Goal: Transaction & Acquisition: Book appointment/travel/reservation

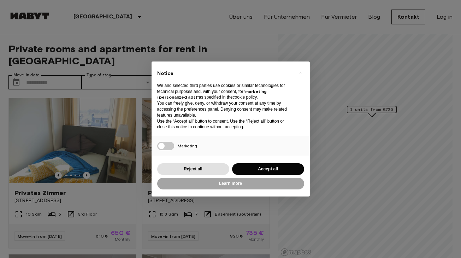
scroll to position [15, 0]
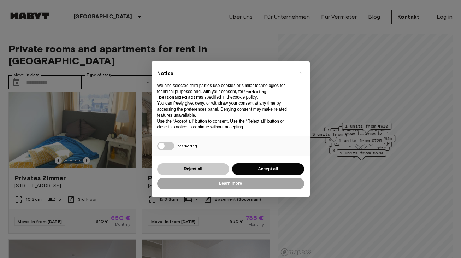
click at [195, 166] on button "Reject all" at bounding box center [193, 169] width 72 height 12
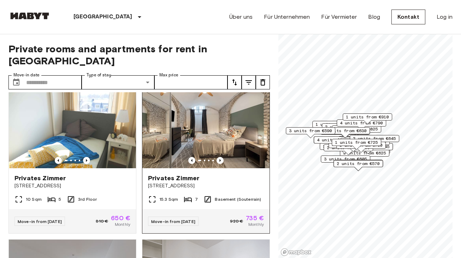
scroll to position [0, 0]
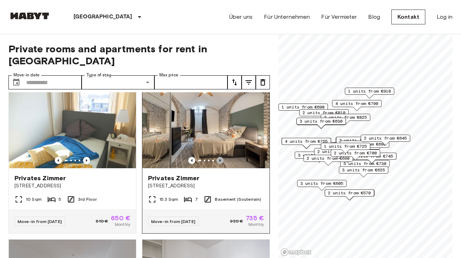
click at [222, 157] on icon "Previous image" at bounding box center [219, 160] width 7 height 7
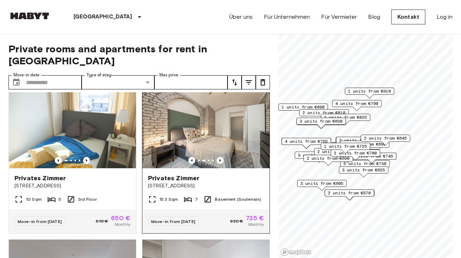
click at [222, 157] on icon "Previous image" at bounding box center [219, 160] width 7 height 7
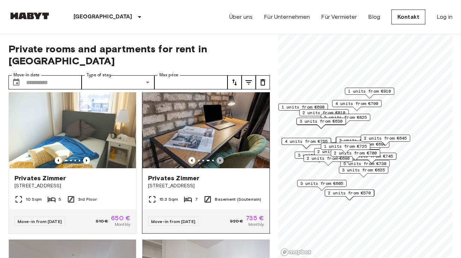
click at [222, 157] on icon "Previous image" at bounding box center [219, 160] width 7 height 7
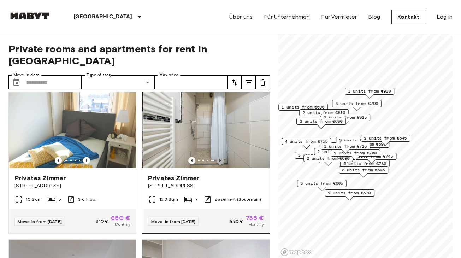
click at [222, 157] on icon "Previous image" at bounding box center [219, 160] width 7 height 7
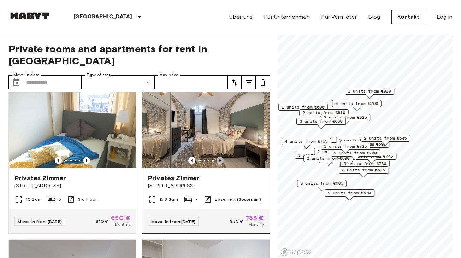
click at [222, 157] on icon "Previous image" at bounding box center [219, 160] width 7 height 7
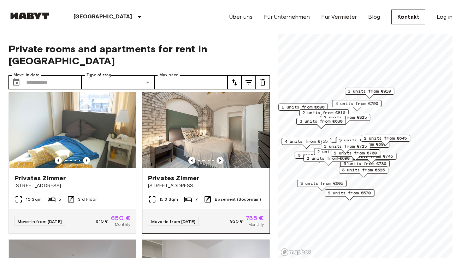
click at [222, 157] on icon "Previous image" at bounding box center [219, 160] width 7 height 7
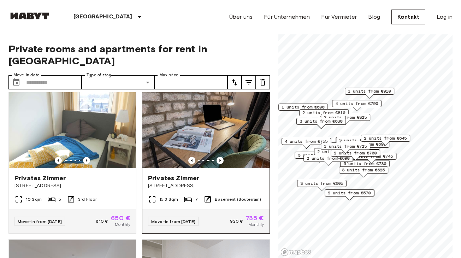
click at [221, 143] on img at bounding box center [205, 125] width 127 height 85
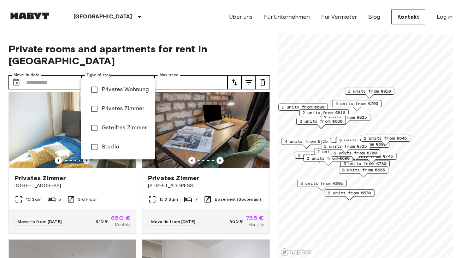
click at [109, 72] on div at bounding box center [230, 129] width 461 height 258
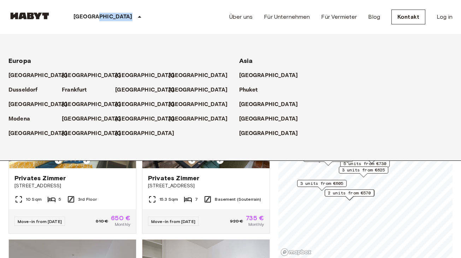
click at [99, 16] on div "[GEOGRAPHIC_DATA]" at bounding box center [108, 17] width 115 height 34
click at [82, 18] on p "[GEOGRAPHIC_DATA]" at bounding box center [102, 17] width 59 height 8
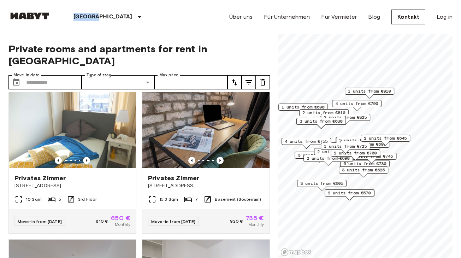
click at [82, 18] on p "[GEOGRAPHIC_DATA]" at bounding box center [102, 17] width 59 height 8
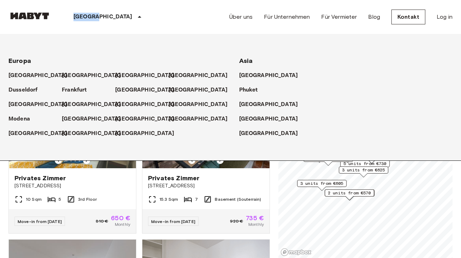
click at [82, 17] on p "[GEOGRAPHIC_DATA]" at bounding box center [102, 17] width 59 height 8
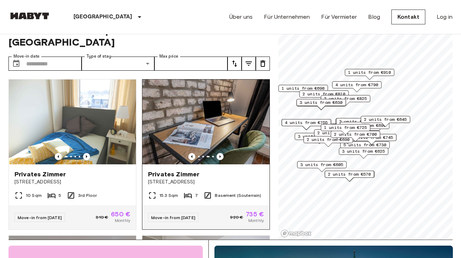
click at [172, 170] on span "Privates Zimmer" at bounding box center [173, 174] width 51 height 8
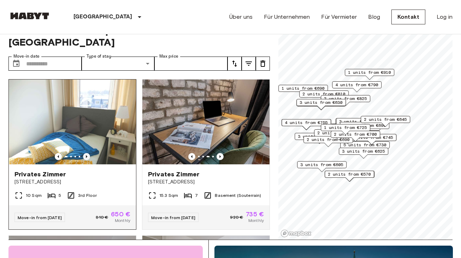
click at [86, 153] on icon "Previous image" at bounding box center [86, 156] width 7 height 7
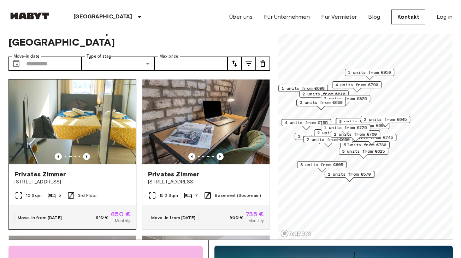
click at [87, 153] on icon "Previous image" at bounding box center [86, 156] width 7 height 7
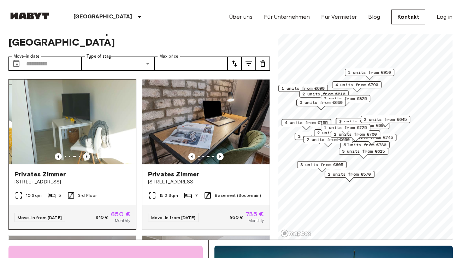
click at [87, 155] on icon "Previous image" at bounding box center [86, 156] width 1 height 3
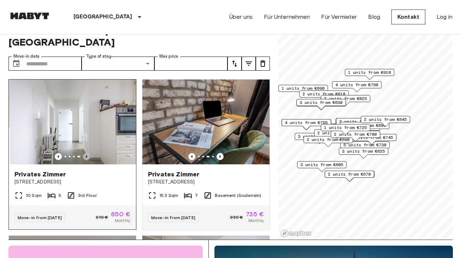
click at [88, 153] on icon "Previous image" at bounding box center [86, 156] width 7 height 7
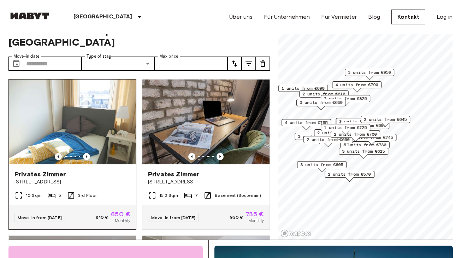
click at [61, 153] on icon "Previous image" at bounding box center [58, 156] width 7 height 7
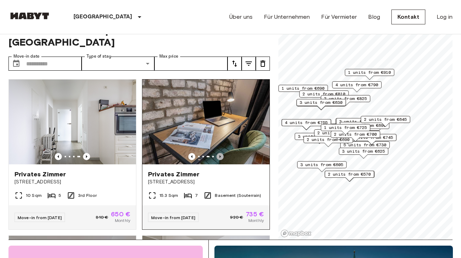
click at [218, 153] on icon "Previous image" at bounding box center [219, 156] width 7 height 7
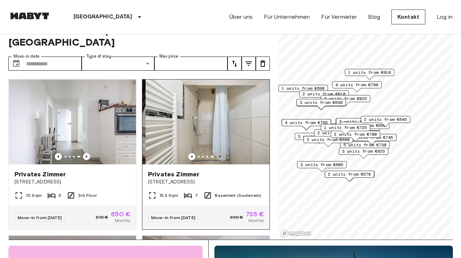
click at [218, 153] on icon "Previous image" at bounding box center [219, 156] width 7 height 7
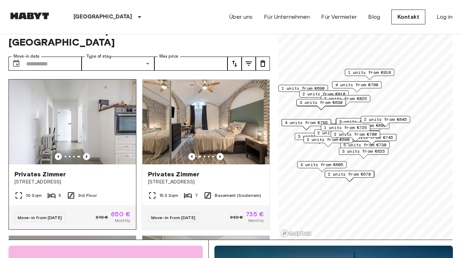
click at [86, 153] on icon "Previous image" at bounding box center [86, 156] width 7 height 7
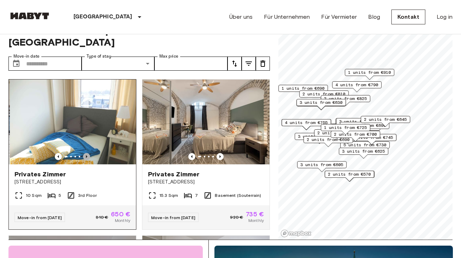
click at [86, 153] on icon "Previous image" at bounding box center [86, 156] width 7 height 7
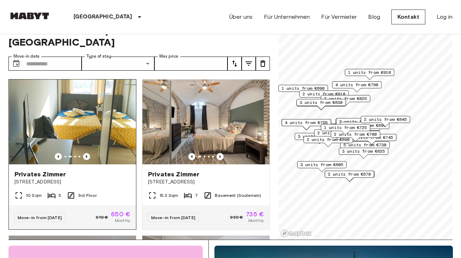
click at [86, 153] on icon "Previous image" at bounding box center [86, 156] width 7 height 7
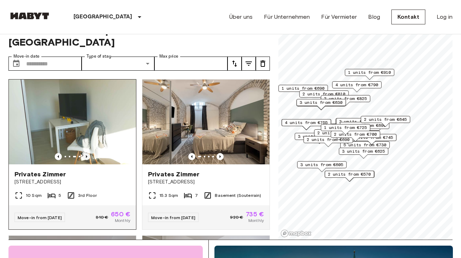
click at [87, 153] on icon "Previous image" at bounding box center [86, 156] width 7 height 7
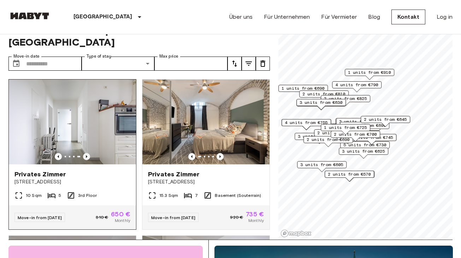
click at [87, 155] on icon "Previous image" at bounding box center [86, 156] width 1 height 3
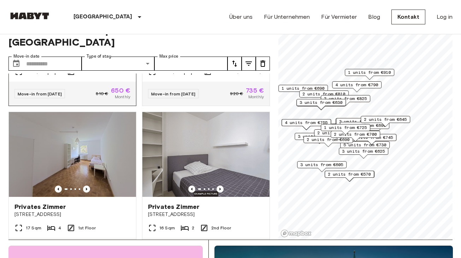
scroll to position [125, 0]
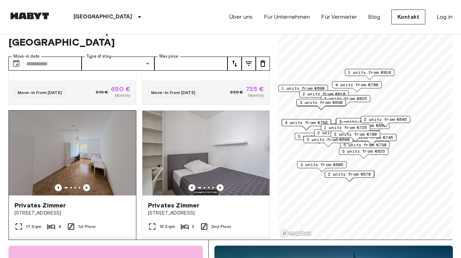
click at [86, 184] on icon "Previous image" at bounding box center [86, 187] width 7 height 7
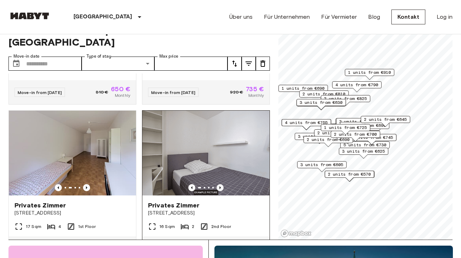
click at [218, 184] on icon "Previous image" at bounding box center [219, 187] width 7 height 7
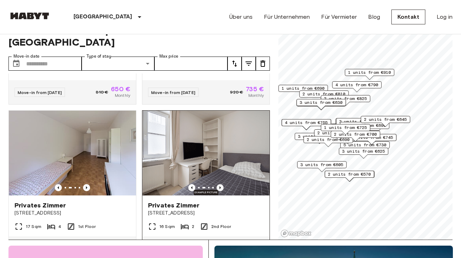
click at [219, 184] on icon "Previous image" at bounding box center [219, 187] width 7 height 7
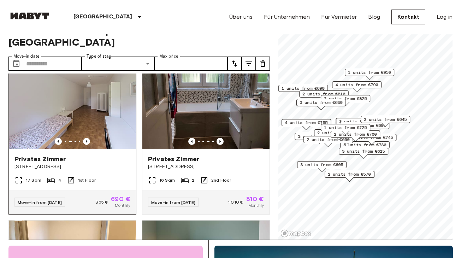
scroll to position [143, 0]
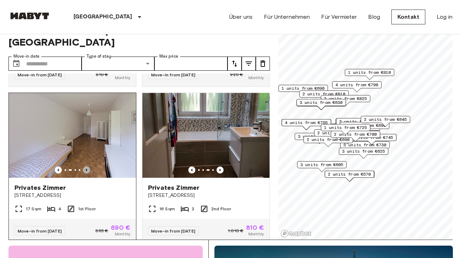
click at [88, 166] on icon "Previous image" at bounding box center [86, 169] width 7 height 7
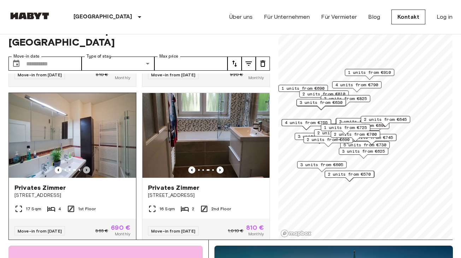
click at [88, 166] on icon "Previous image" at bounding box center [86, 169] width 7 height 7
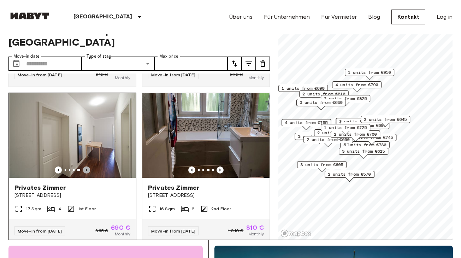
click at [88, 166] on icon "Previous image" at bounding box center [86, 169] width 7 height 7
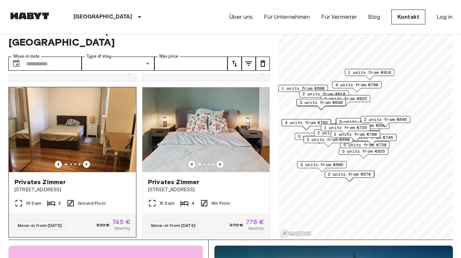
scroll to position [304, 0]
click at [87, 163] on icon "Previous image" at bounding box center [86, 164] width 1 height 3
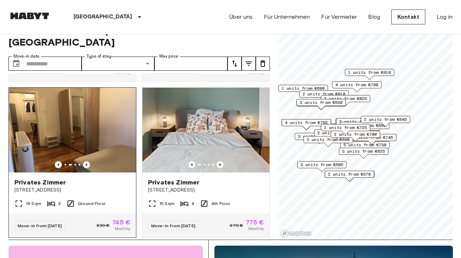
click at [87, 161] on icon "Previous image" at bounding box center [86, 164] width 7 height 7
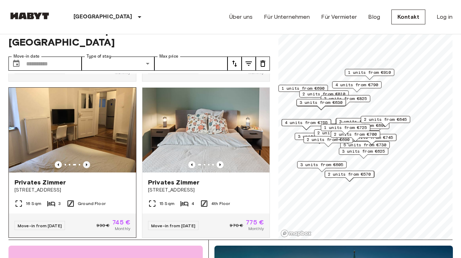
click at [87, 161] on icon "Previous image" at bounding box center [86, 164] width 7 height 7
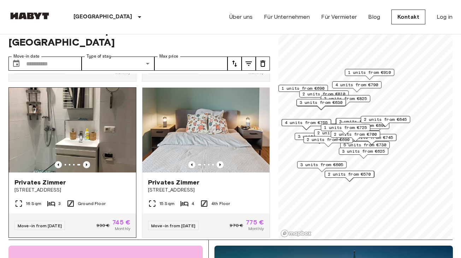
click at [88, 161] on icon "Previous image" at bounding box center [86, 164] width 7 height 7
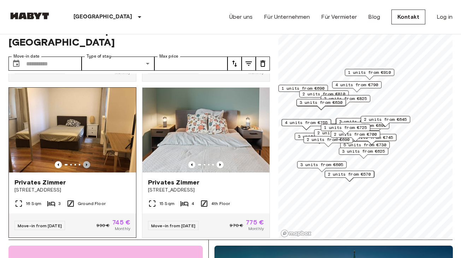
click at [89, 161] on icon "Previous image" at bounding box center [86, 164] width 7 height 7
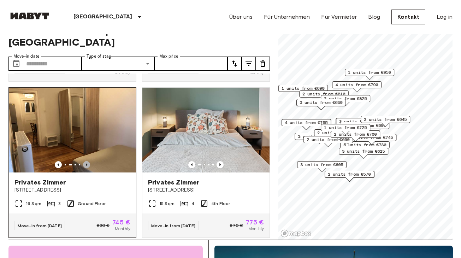
click at [88, 161] on icon "Previous image" at bounding box center [86, 164] width 7 height 7
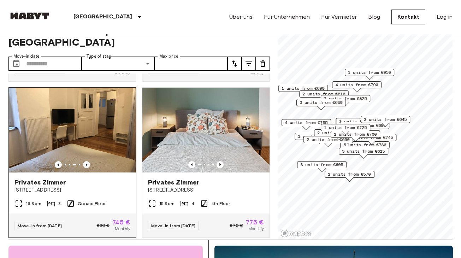
click at [89, 161] on icon "Previous image" at bounding box center [86, 164] width 7 height 7
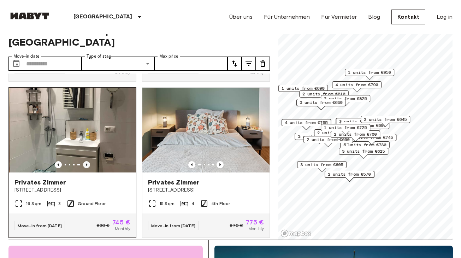
click at [89, 161] on icon "Previous image" at bounding box center [86, 164] width 7 height 7
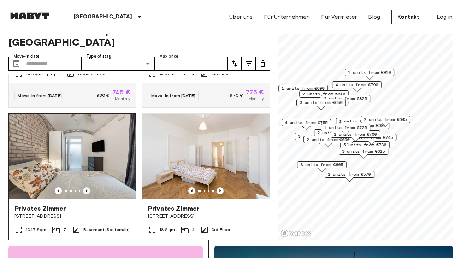
scroll to position [459, 0]
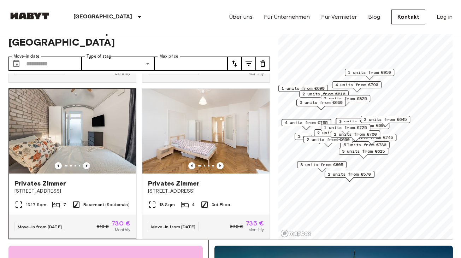
click at [86, 164] on icon "Previous image" at bounding box center [86, 165] width 1 height 3
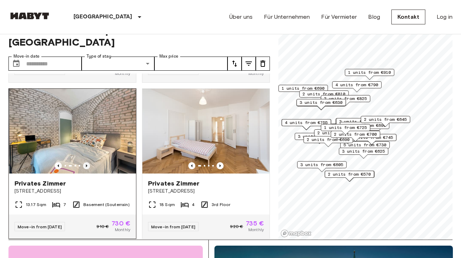
click at [86, 164] on icon "Previous image" at bounding box center [86, 165] width 1 height 3
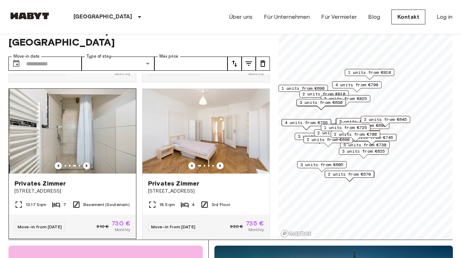
click at [86, 162] on icon "Previous image" at bounding box center [86, 165] width 7 height 7
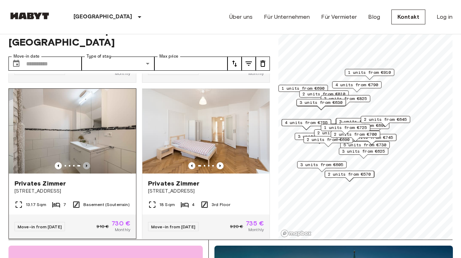
click at [87, 162] on icon "Previous image" at bounding box center [86, 165] width 7 height 7
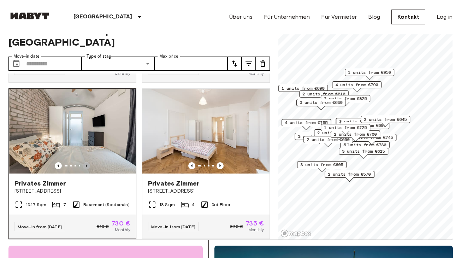
click at [87, 162] on icon "Previous image" at bounding box center [86, 165] width 7 height 7
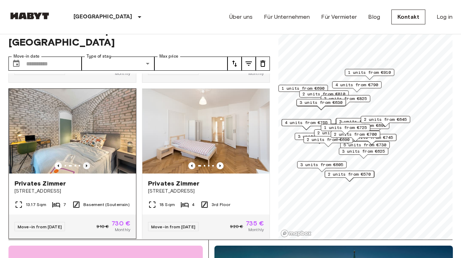
click at [87, 162] on icon "Previous image" at bounding box center [86, 165] width 7 height 7
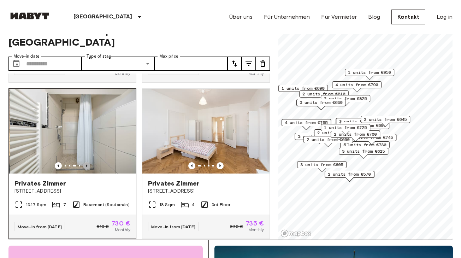
click at [87, 162] on icon "Previous image" at bounding box center [86, 165] width 7 height 7
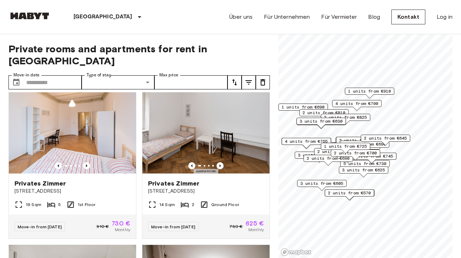
scroll to position [632, 0]
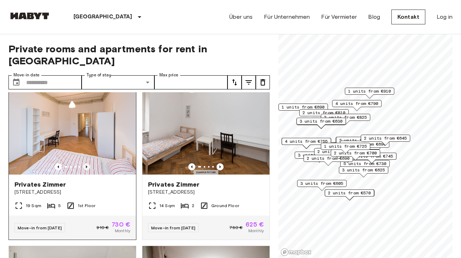
click at [87, 163] on icon "Previous image" at bounding box center [86, 166] width 7 height 7
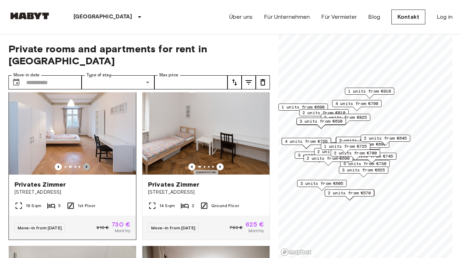
click at [88, 163] on icon "Previous image" at bounding box center [86, 166] width 7 height 7
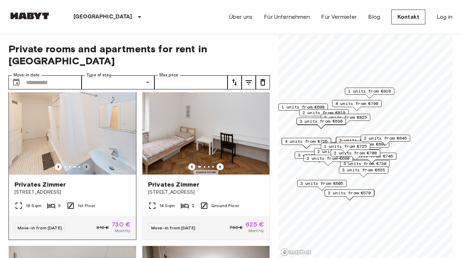
click at [89, 163] on icon "Previous image" at bounding box center [86, 166] width 7 height 7
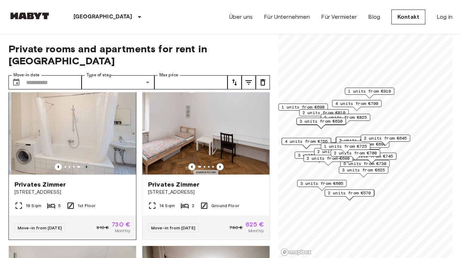
click at [89, 163] on icon "Previous image" at bounding box center [86, 166] width 7 height 7
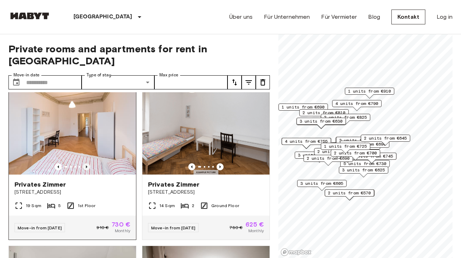
click at [89, 163] on icon "Previous image" at bounding box center [86, 166] width 7 height 7
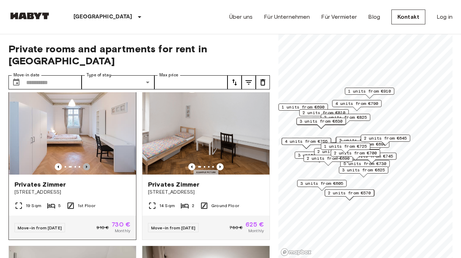
click at [89, 163] on icon "Previous image" at bounding box center [86, 166] width 7 height 7
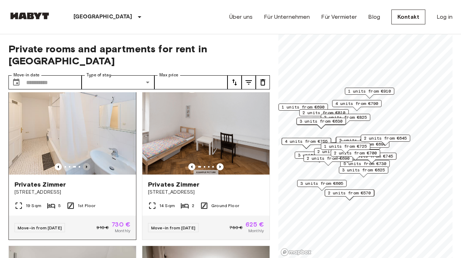
click at [85, 163] on icon "Previous image" at bounding box center [86, 166] width 7 height 7
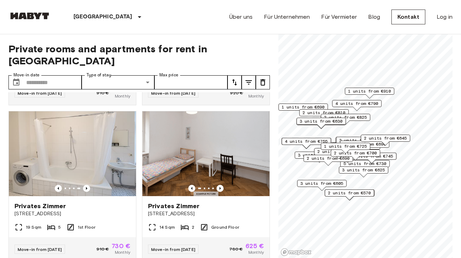
scroll to position [609, 0]
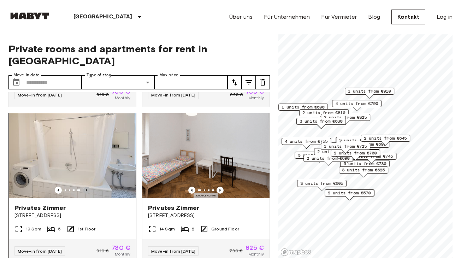
click at [88, 186] on icon "Previous image" at bounding box center [86, 189] width 7 height 7
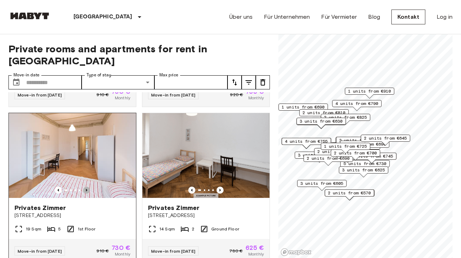
click at [88, 186] on icon "Previous image" at bounding box center [86, 189] width 7 height 7
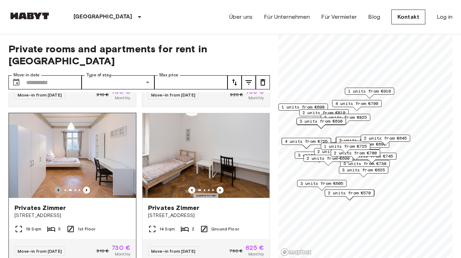
click at [57, 186] on icon "Previous image" at bounding box center [58, 189] width 7 height 7
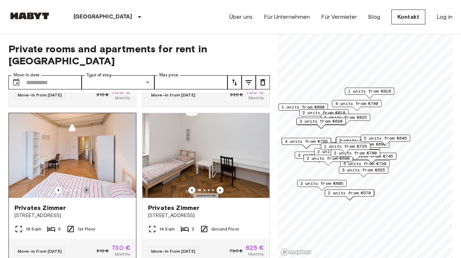
click at [88, 186] on icon "Previous image" at bounding box center [86, 189] width 7 height 7
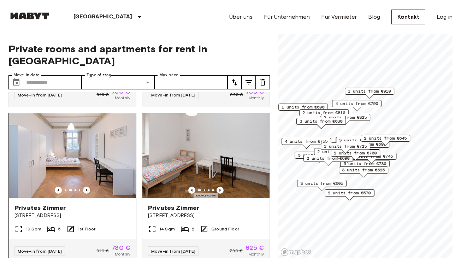
click at [84, 186] on icon "Previous image" at bounding box center [86, 189] width 7 height 7
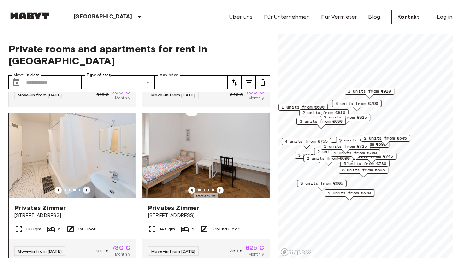
click at [85, 186] on icon "Previous image" at bounding box center [86, 189] width 7 height 7
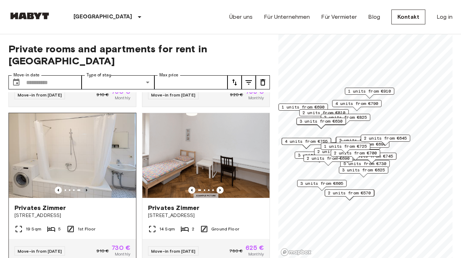
click at [85, 186] on icon "Previous image" at bounding box center [86, 189] width 7 height 7
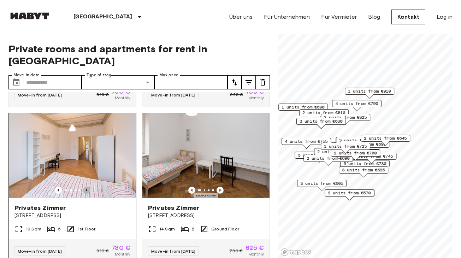
click at [85, 186] on icon "Previous image" at bounding box center [86, 189] width 7 height 7
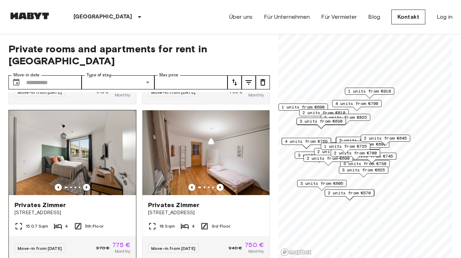
scroll to position [774, 0]
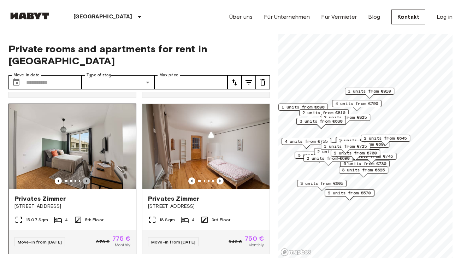
click at [89, 177] on icon "Previous image" at bounding box center [86, 180] width 7 height 7
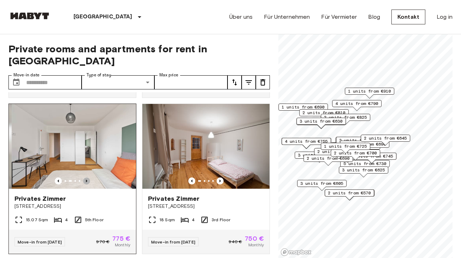
click at [89, 177] on icon "Previous image" at bounding box center [86, 180] width 7 height 7
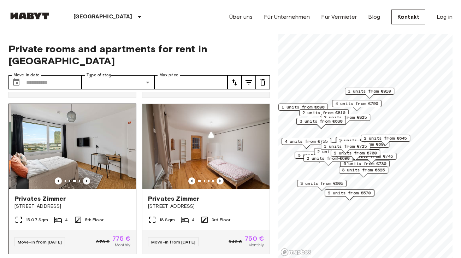
click at [89, 177] on icon "Previous image" at bounding box center [86, 180] width 7 height 7
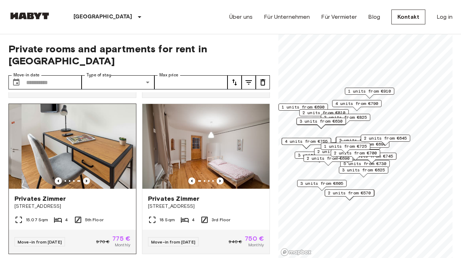
click at [90, 177] on icon "Previous image" at bounding box center [86, 180] width 7 height 7
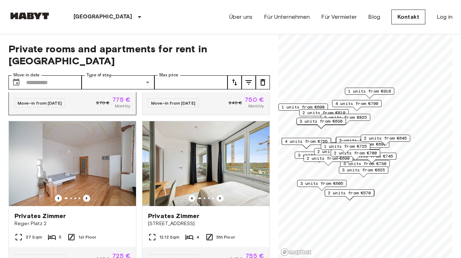
scroll to position [915, 0]
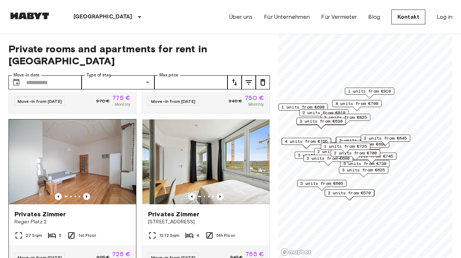
click at [88, 193] on icon "Previous image" at bounding box center [86, 196] width 7 height 7
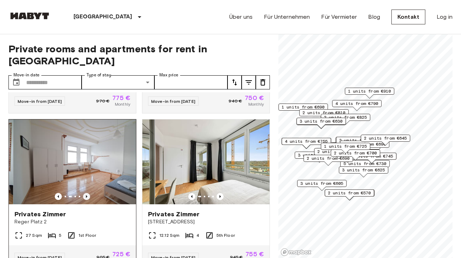
click at [88, 193] on icon "Previous image" at bounding box center [86, 196] width 7 height 7
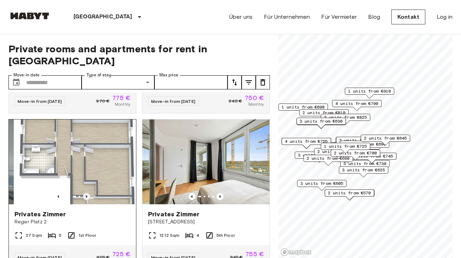
click at [88, 193] on icon "Previous image" at bounding box center [86, 196] width 7 height 7
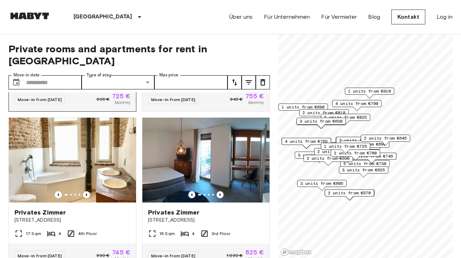
scroll to position [1074, 0]
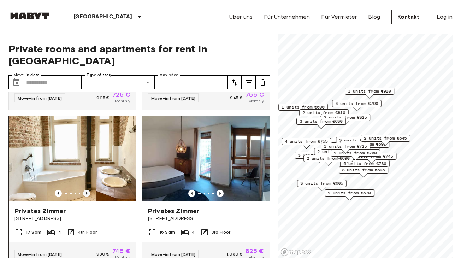
click at [88, 190] on icon "Previous image" at bounding box center [86, 193] width 7 height 7
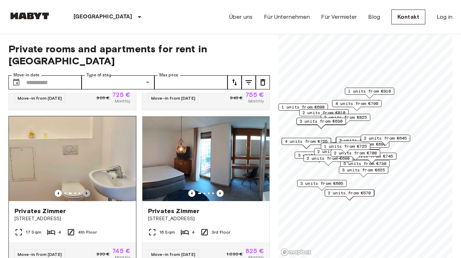
click at [89, 190] on icon "Previous image" at bounding box center [86, 193] width 7 height 7
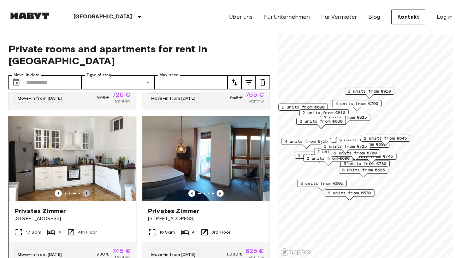
click at [89, 190] on icon "Previous image" at bounding box center [86, 193] width 7 height 7
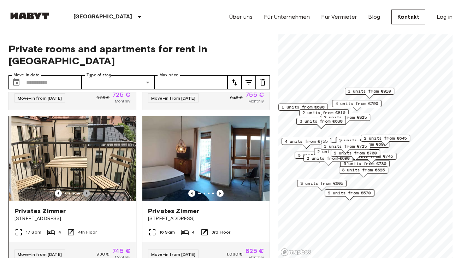
click at [89, 190] on icon "Previous image" at bounding box center [86, 193] width 7 height 7
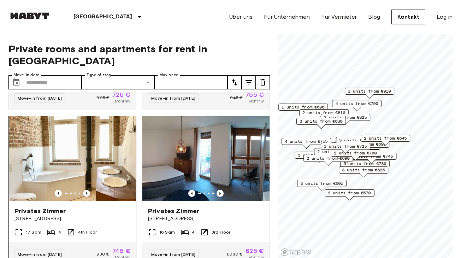
click at [89, 190] on icon "Previous image" at bounding box center [86, 193] width 7 height 7
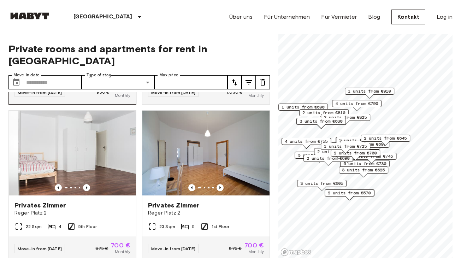
scroll to position [1262, 0]
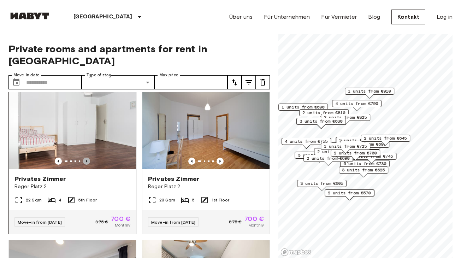
click at [86, 160] on icon "Previous image" at bounding box center [86, 161] width 1 height 3
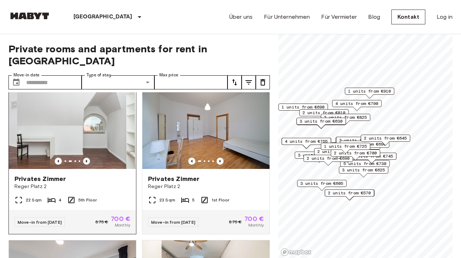
click at [86, 160] on icon "Previous image" at bounding box center [86, 161] width 1 height 3
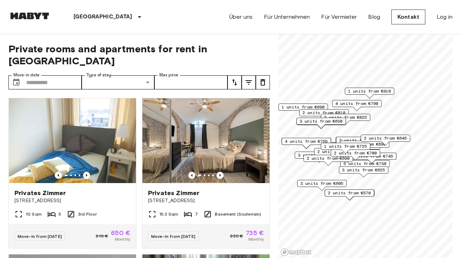
scroll to position [0, 0]
click at [246, 17] on link "Über uns" at bounding box center [240, 17] width 23 height 8
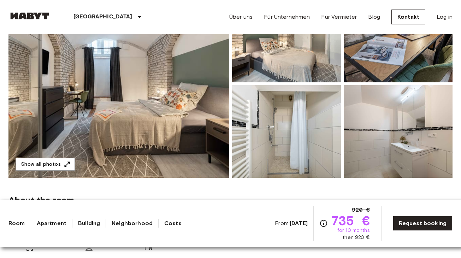
scroll to position [113, 0]
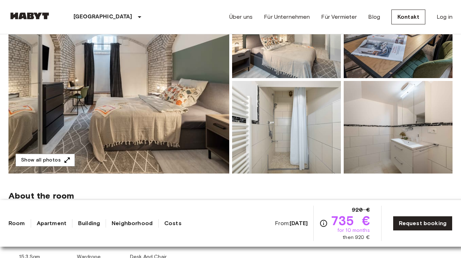
click at [184, 148] on img at bounding box center [118, 80] width 221 height 188
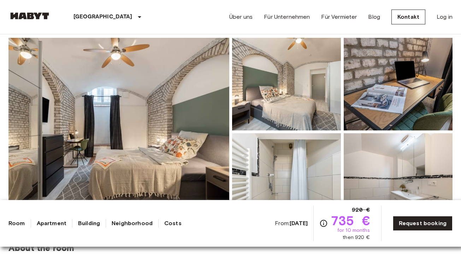
scroll to position [61, 0]
click at [145, 112] on img at bounding box center [118, 131] width 221 height 188
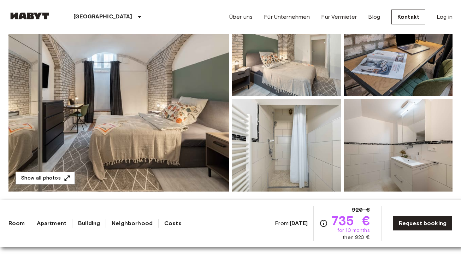
scroll to position [95, 0]
click at [134, 121] on img at bounding box center [118, 98] width 221 height 188
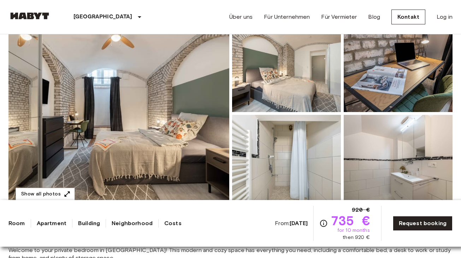
scroll to position [79, 0]
click at [148, 165] on img at bounding box center [118, 114] width 221 height 188
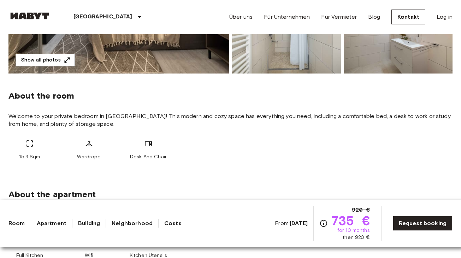
scroll to position [214, 0]
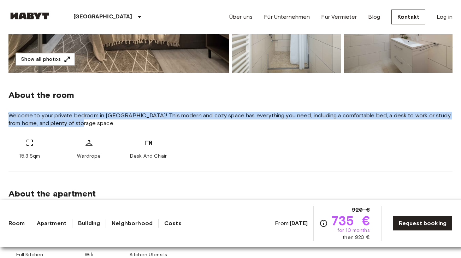
drag, startPoint x: 137, startPoint y: 120, endPoint x: 135, endPoint y: 103, distance: 17.4
click at [135, 103] on div "About the room Welcome to your private bedroom in Berlin! This modern and cozy …" at bounding box center [230, 122] width 444 height 98
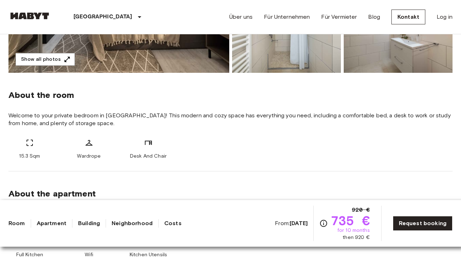
click at [138, 139] on div "Desk And Chair" at bounding box center [148, 148] width 42 height 21
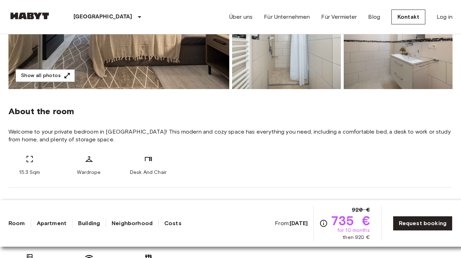
scroll to position [40, 0]
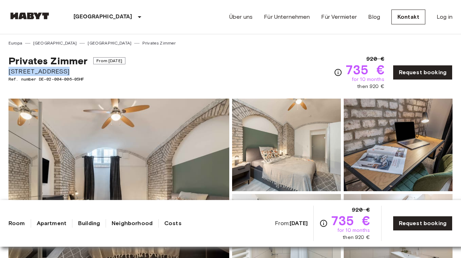
drag, startPoint x: 64, startPoint y: 72, endPoint x: -4, endPoint y: 71, distance: 68.5
copy span "[STREET_ADDRESS]"
click at [220, 59] on div "Privates [PERSON_NAME] From [DATE] [STREET_ADDRESS]. number DE-02-004-006-05HF …" at bounding box center [230, 68] width 444 height 44
click at [145, 220] on link "Neighborhood" at bounding box center [132, 223] width 41 height 8
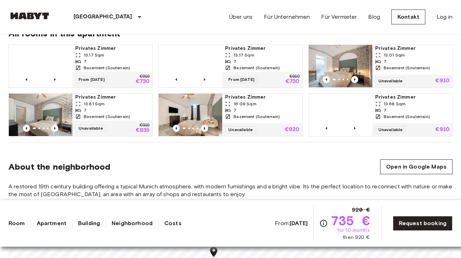
scroll to position [580, 0]
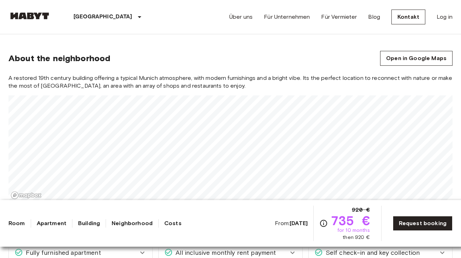
click at [276, 51] on div "About the neighborhood Open in Google Maps" at bounding box center [230, 58] width 444 height 15
click at [421, 220] on link "Request booking" at bounding box center [422, 223] width 60 height 15
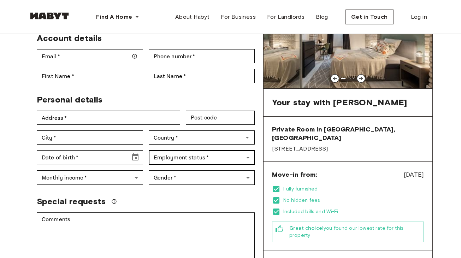
scroll to position [70, 0]
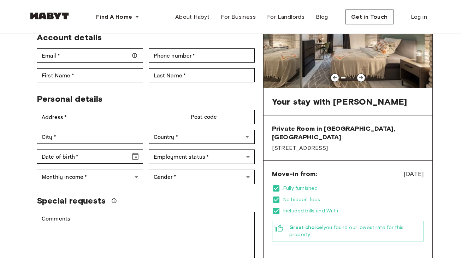
click at [318, 144] on span "[STREET_ADDRESS]" at bounding box center [348, 148] width 152 height 8
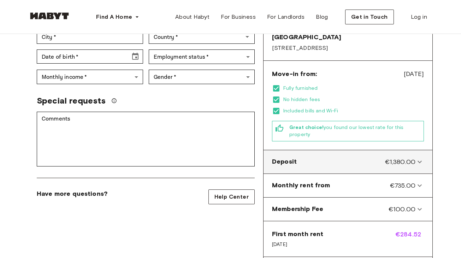
scroll to position [173, 0]
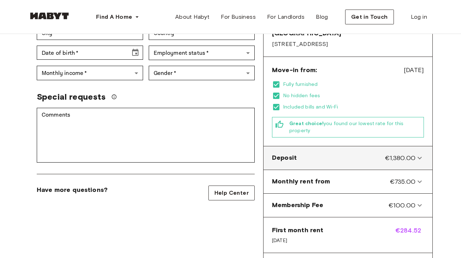
click at [322, 153] on div "Deposit €1,380.00" at bounding box center [343, 157] width 143 height 9
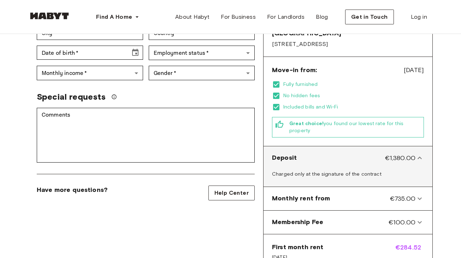
click at [321, 153] on div "Deposit €1,380.00" at bounding box center [343, 157] width 143 height 9
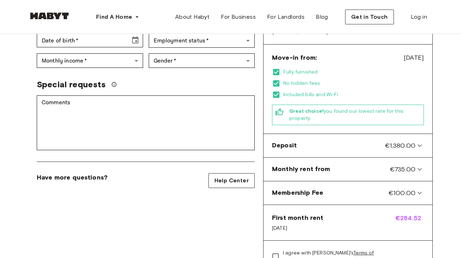
scroll to position [199, 0]
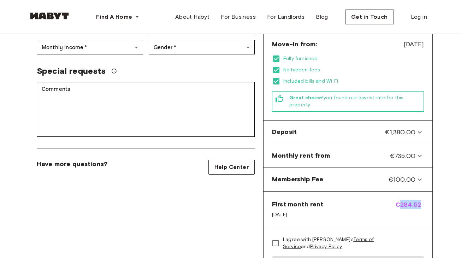
drag, startPoint x: 399, startPoint y: 209, endPoint x: 398, endPoint y: 192, distance: 16.3
click at [398, 200] on span "€284.52" at bounding box center [409, 209] width 29 height 18
click at [397, 200] on span "€284.52" at bounding box center [409, 209] width 29 height 18
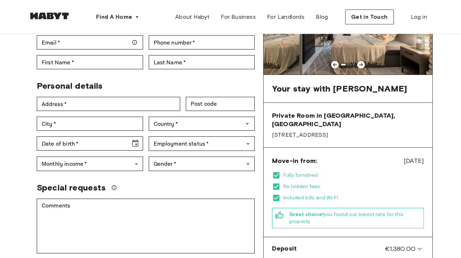
scroll to position [82, 0]
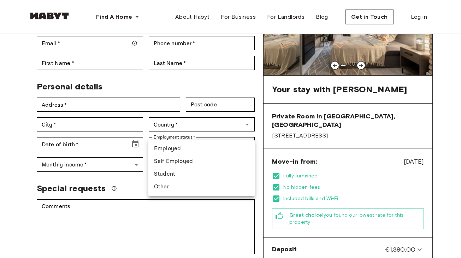
click at [194, 174] on li "Student" at bounding box center [201, 174] width 106 height 13
type input "*******"
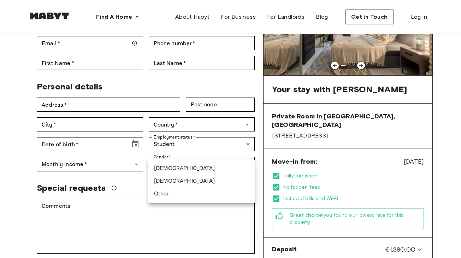
click at [189, 183] on li "Female" at bounding box center [201, 181] width 106 height 13
type input "******"
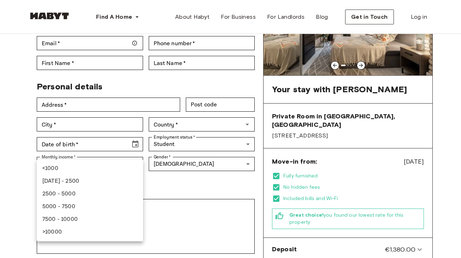
click at [120, 182] on li "1000 - 2500" at bounding box center [90, 181] width 106 height 13
type input "***"
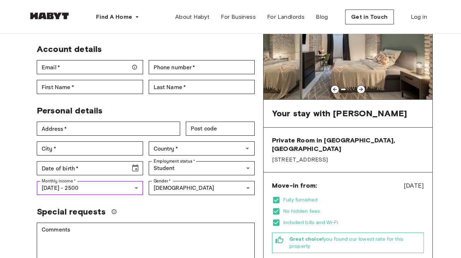
scroll to position [58, 0]
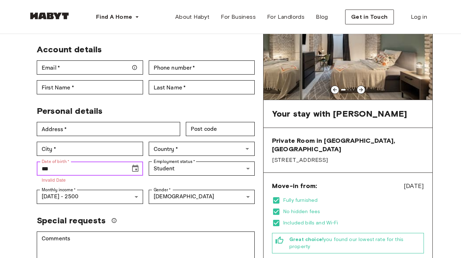
type input "*"
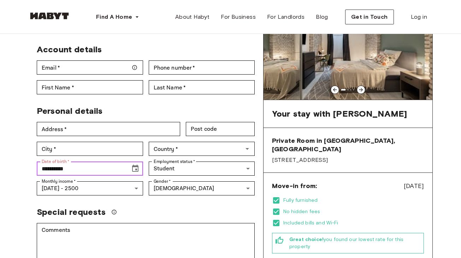
drag, startPoint x: 79, startPoint y: 153, endPoint x: 61, endPoint y: 154, distance: 18.1
click at [61, 161] on input "**********" at bounding box center [81, 168] width 89 height 14
click at [136, 164] on icon "Choose date, selected date is Sep 23, 1902" at bounding box center [135, 167] width 6 height 7
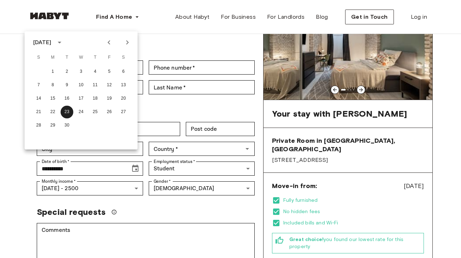
click at [52, 41] on div "September 1902" at bounding box center [42, 42] width 18 height 8
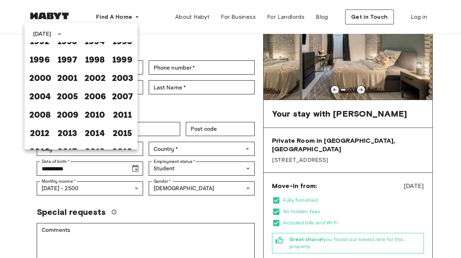
scroll to position [434, 0]
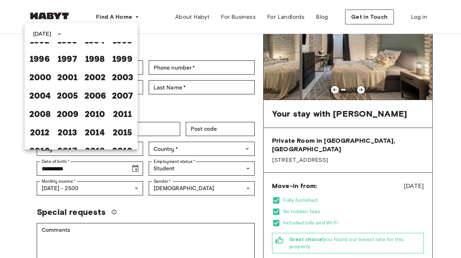
click at [96, 91] on button "2006" at bounding box center [94, 94] width 25 height 13
type input "**********"
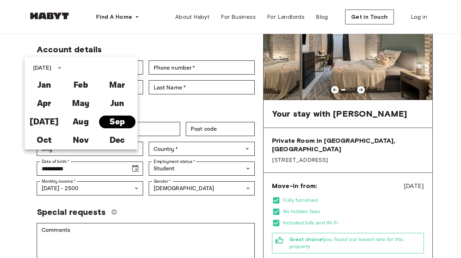
click at [110, 124] on button "Sep" at bounding box center [117, 121] width 36 height 13
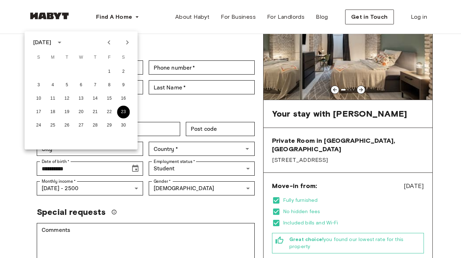
click at [124, 110] on button "23" at bounding box center [123, 112] width 13 height 13
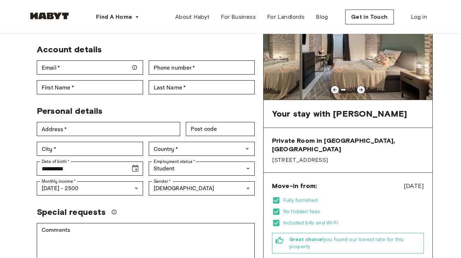
click at [10, 146] on div "**********" at bounding box center [230, 219] width 461 height 486
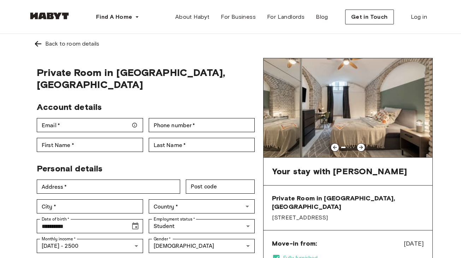
scroll to position [0, 0]
click at [359, 144] on div at bounding box center [360, 147] width 8 height 8
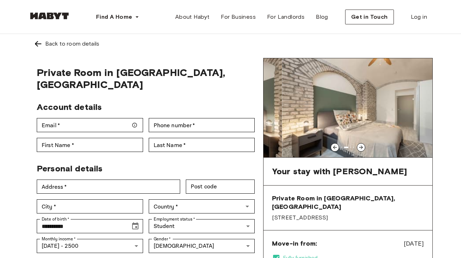
click at [359, 145] on icon at bounding box center [361, 147] width 6 height 6
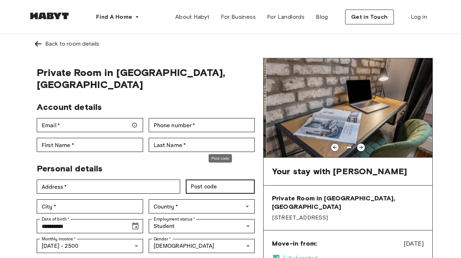
scroll to position [35, 0]
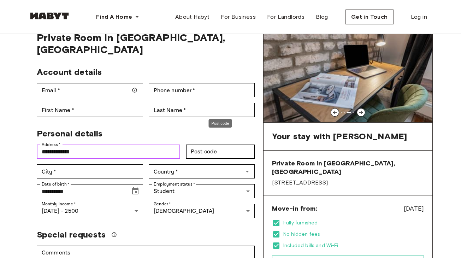
type input "**********"
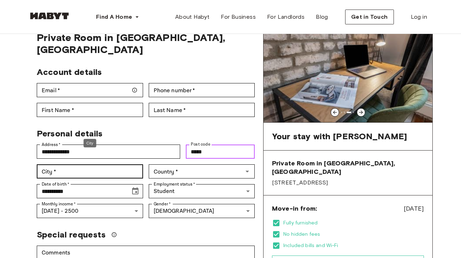
type input "*****"
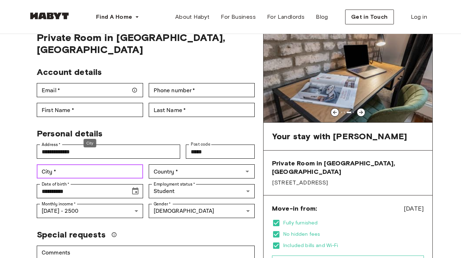
click at [124, 164] on input "City   *" at bounding box center [90, 171] width 106 height 14
type input "****"
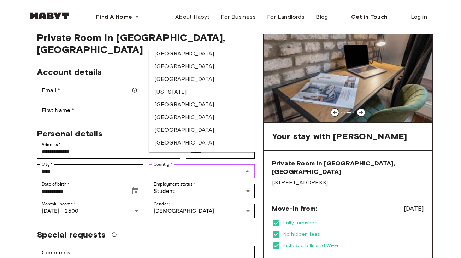
scroll to position [971, 0]
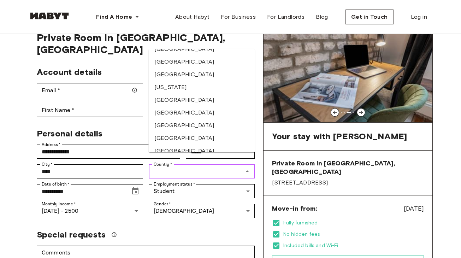
click at [172, 94] on li "Germany" at bounding box center [202, 100] width 106 height 13
type input "*******"
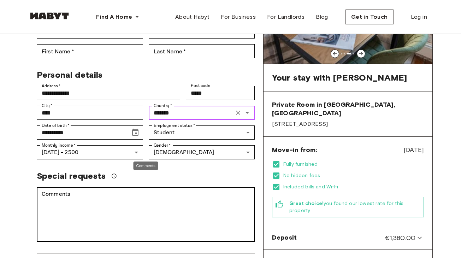
scroll to position [105, 0]
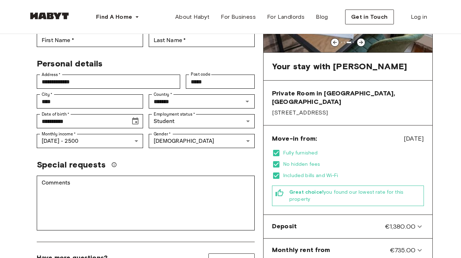
click at [403, 134] on span "Aug 20, 2025" at bounding box center [413, 138] width 20 height 9
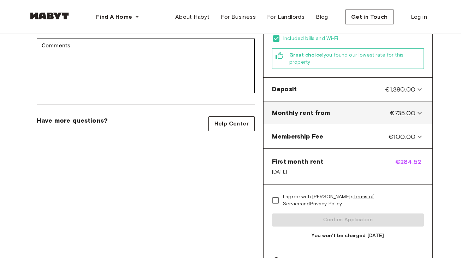
scroll to position [243, 0]
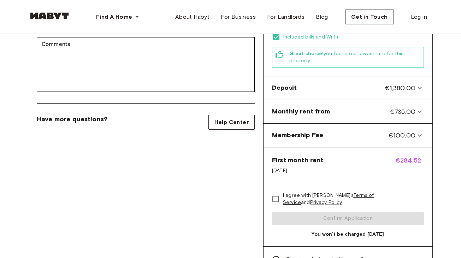
click at [316, 158] on div "First month rent Aug 20, 2025" at bounding box center [297, 165] width 51 height 18
click at [217, 118] on span "Help Center" at bounding box center [231, 122] width 34 height 8
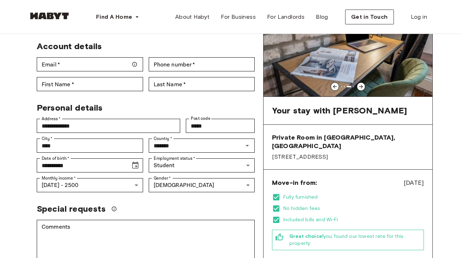
scroll to position [65, 0]
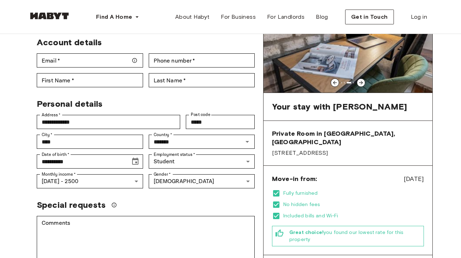
click at [403, 174] on span "Aug 20, 2025" at bounding box center [413, 178] width 20 height 9
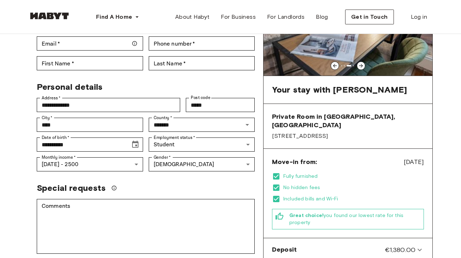
scroll to position [77, 0]
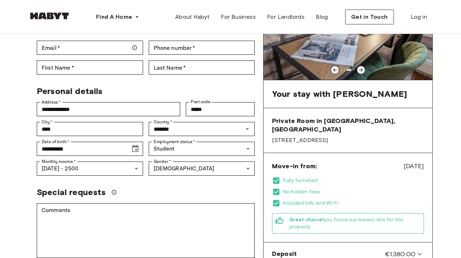
drag, startPoint x: 415, startPoint y: 162, endPoint x: 389, endPoint y: 148, distance: 30.3
click at [389, 153] on div "Move-in from: Aug 20, 2025 Fully furnished No hidden fees Included bills and Wi…" at bounding box center [347, 197] width 169 height 89
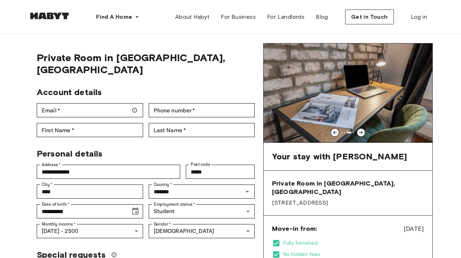
scroll to position [16, 0]
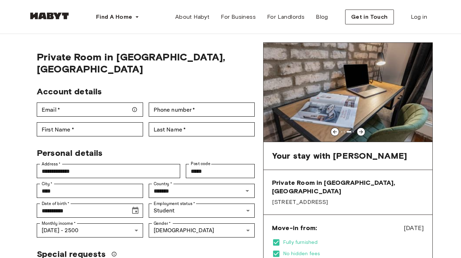
click at [360, 130] on icon at bounding box center [361, 132] width 6 height 6
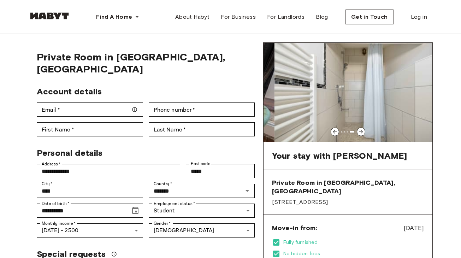
click at [360, 130] on icon at bounding box center [361, 132] width 6 height 6
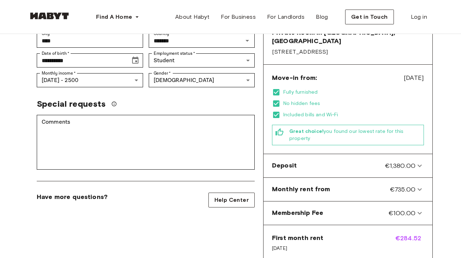
scroll to position [352, 0]
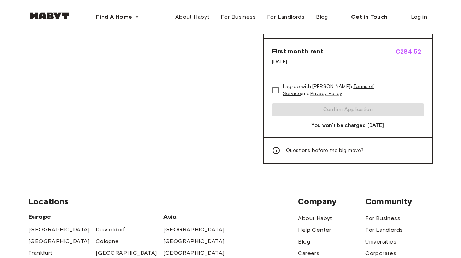
click at [338, 83] on link "Terms of Service" at bounding box center [328, 89] width 91 height 13
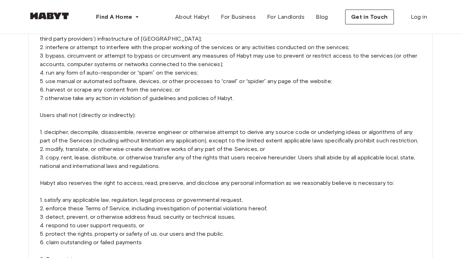
scroll to position [895, 0]
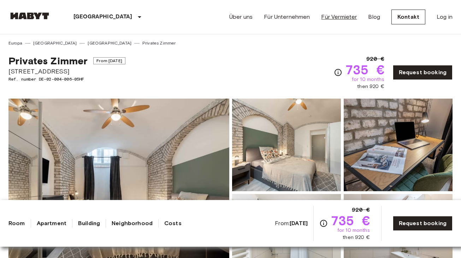
click at [338, 15] on link "Für Vermieter" at bounding box center [339, 17] width 36 height 8
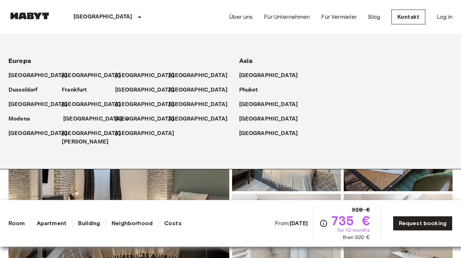
click at [74, 119] on p "[GEOGRAPHIC_DATA]" at bounding box center [92, 119] width 59 height 8
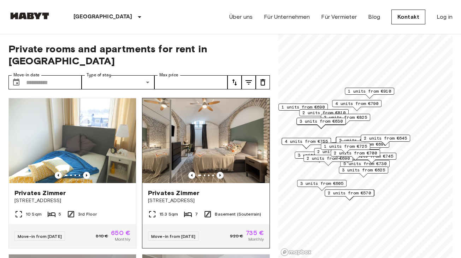
click at [222, 172] on icon "Previous image" at bounding box center [219, 175] width 7 height 7
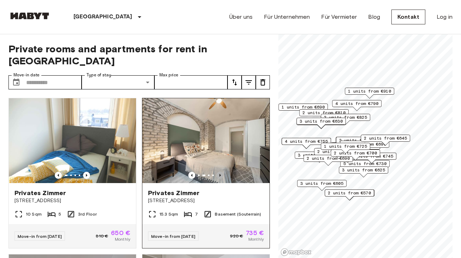
click at [222, 172] on icon "Previous image" at bounding box center [219, 175] width 7 height 7
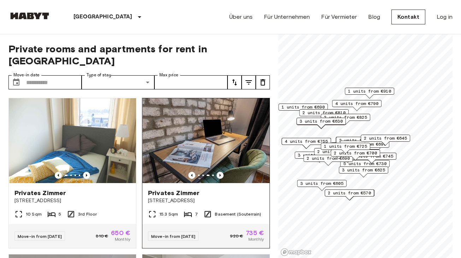
click at [222, 172] on icon "Previous image" at bounding box center [219, 175] width 7 height 7
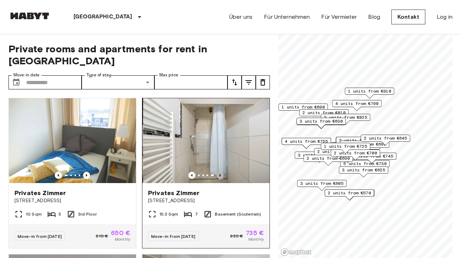
click at [222, 172] on icon "Previous image" at bounding box center [219, 175] width 7 height 7
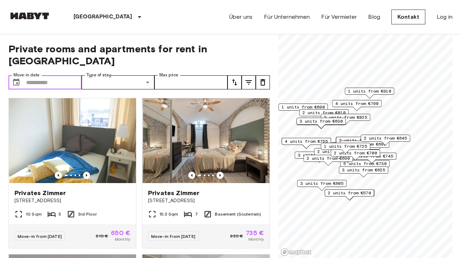
click at [61, 75] on input "Move-in date" at bounding box center [53, 82] width 55 height 14
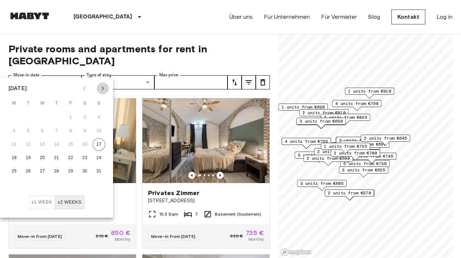
click at [102, 88] on icon "Next month" at bounding box center [102, 88] width 8 height 8
click at [103, 90] on icon "Next month" at bounding box center [102, 88] width 8 height 8
click at [83, 90] on icon "Previous month" at bounding box center [84, 88] width 8 height 8
click at [88, 157] on button "27" at bounding box center [84, 157] width 13 height 13
type input "**********"
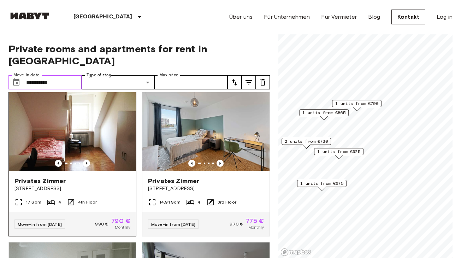
scroll to position [1, 0]
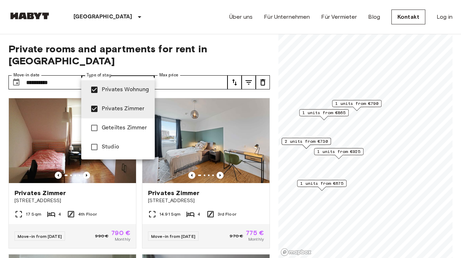
click at [157, 54] on div at bounding box center [230, 129] width 461 height 258
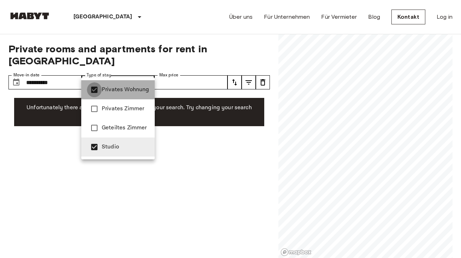
type input "******"
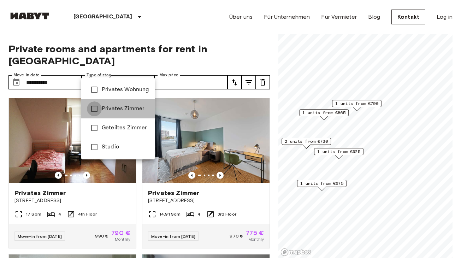
type input "**********"
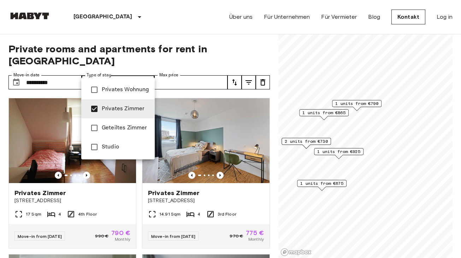
click at [164, 49] on div at bounding box center [230, 129] width 461 height 258
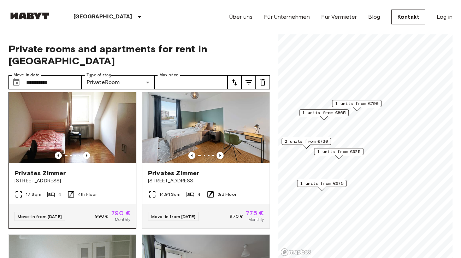
scroll to position [23, 0]
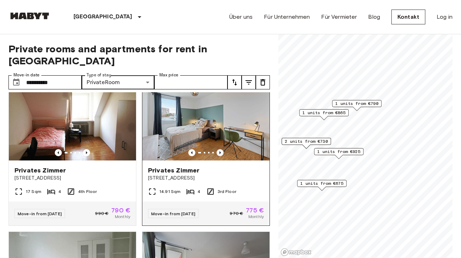
click at [218, 149] on icon "Previous image" at bounding box center [219, 152] width 7 height 7
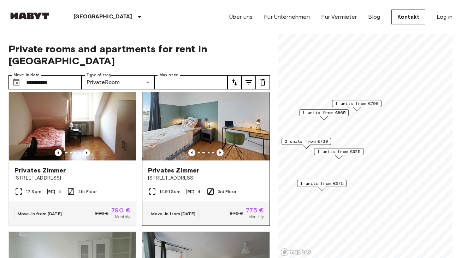
click at [218, 149] on icon "Previous image" at bounding box center [219, 152] width 7 height 7
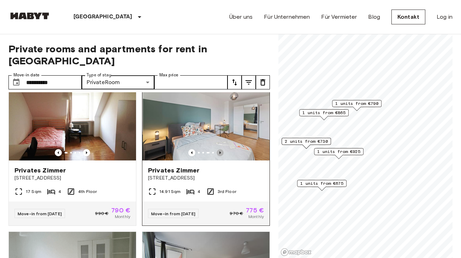
click at [218, 149] on icon "Previous image" at bounding box center [219, 152] width 7 height 7
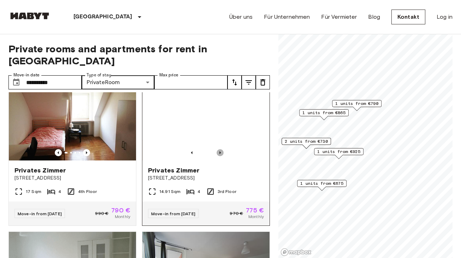
click at [218, 149] on icon "Previous image" at bounding box center [219, 152] width 7 height 7
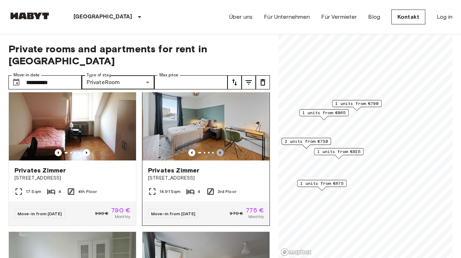
click at [218, 149] on icon "Previous image" at bounding box center [219, 152] width 7 height 7
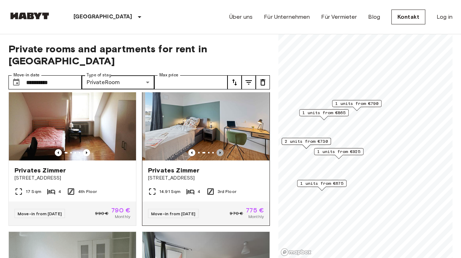
click at [218, 149] on icon "Previous image" at bounding box center [219, 152] width 7 height 7
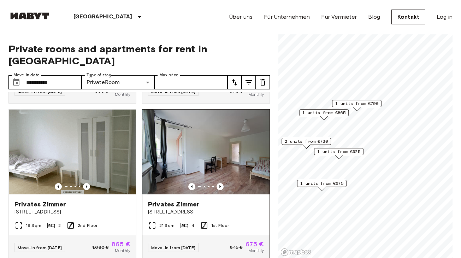
scroll to position [151, 0]
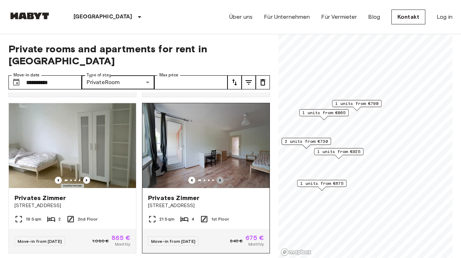
click at [218, 176] on icon "Previous image" at bounding box center [219, 179] width 7 height 7
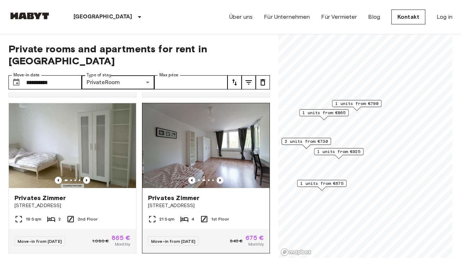
click at [220, 176] on icon "Previous image" at bounding box center [219, 179] width 7 height 7
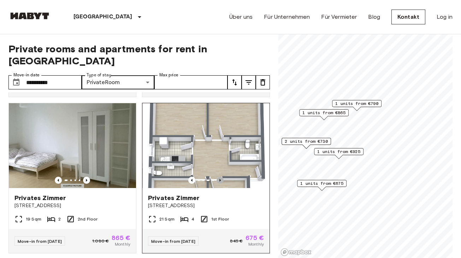
click at [220, 176] on icon "Previous image" at bounding box center [219, 179] width 7 height 7
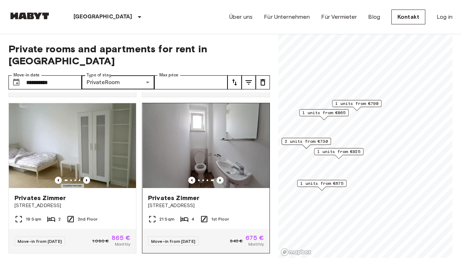
click at [221, 176] on icon "Previous image" at bounding box center [219, 179] width 7 height 7
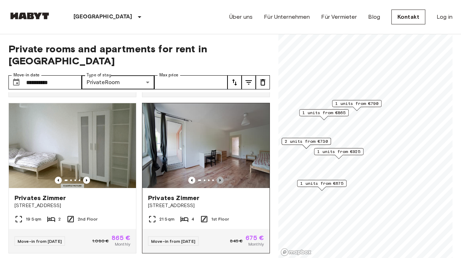
click at [220, 179] on icon "Previous image" at bounding box center [219, 180] width 1 height 3
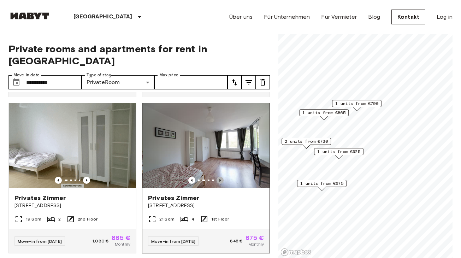
click at [220, 176] on icon "Previous image" at bounding box center [219, 179] width 7 height 7
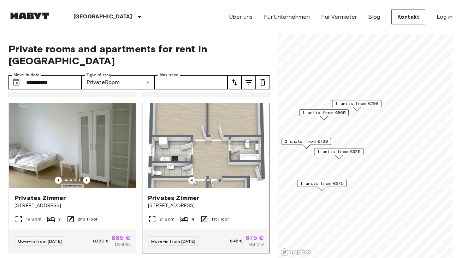
click at [219, 176] on icon "Previous image" at bounding box center [219, 179] width 7 height 7
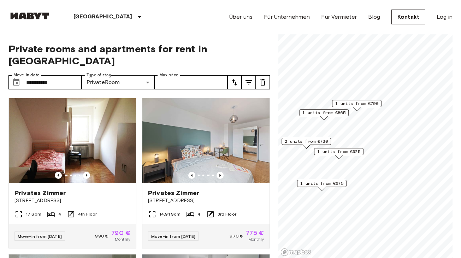
scroll to position [0, 0]
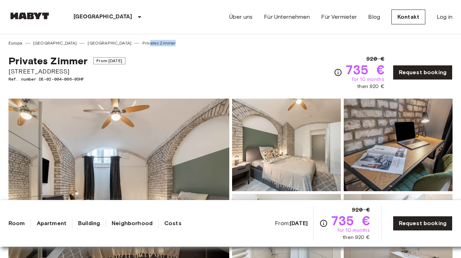
drag, startPoint x: 131, startPoint y: 43, endPoint x: 106, endPoint y: 42, distance: 25.1
click at [106, 42] on div "Europa Deutschland München Privates Zimmer" at bounding box center [230, 40] width 444 height 12
click at [140, 50] on div "Privates Zimmer From Aug 20 2025 Edelweißstraße 4 Ref. number DE-02-004-006-05H…" at bounding box center [230, 68] width 444 height 44
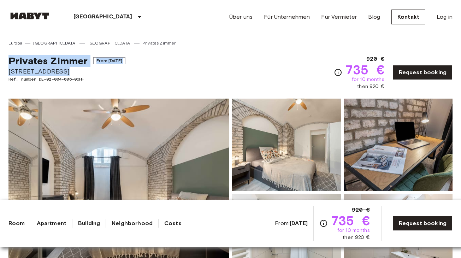
drag, startPoint x: 85, startPoint y: 73, endPoint x: 84, endPoint y: 54, distance: 19.1
click at [84, 53] on div "Privates Zimmer From Aug 20 2025 Edelweißstraße 4 Ref. number DE-02-004-006-05H…" at bounding box center [230, 68] width 444 height 44
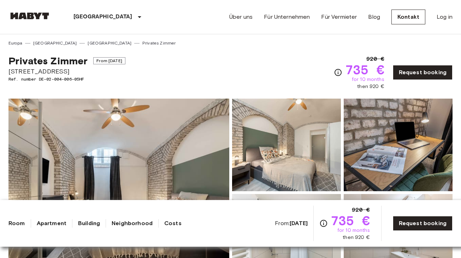
click at [114, 77] on span "Ref. number DE-02-004-006-05HF" at bounding box center [66, 79] width 117 height 6
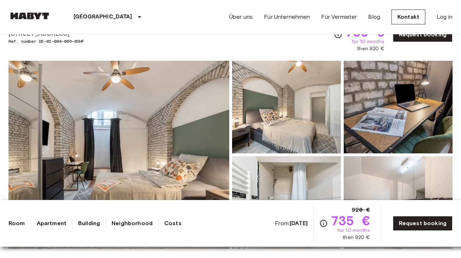
scroll to position [37, 0]
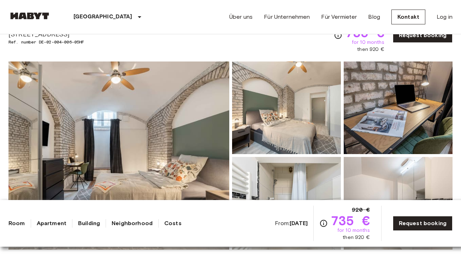
click at [99, 223] on link "Building" at bounding box center [89, 223] width 22 height 8
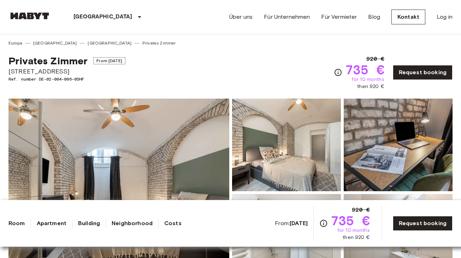
click at [97, 223] on link "Building" at bounding box center [89, 223] width 22 height 8
click at [89, 222] on link "Building" at bounding box center [89, 223] width 22 height 8
click at [57, 224] on link "Apartment" at bounding box center [52, 223] width 30 height 8
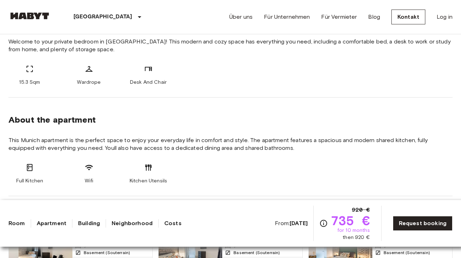
scroll to position [351, 0]
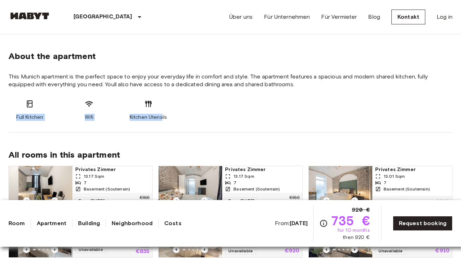
drag, startPoint x: 161, startPoint y: 115, endPoint x: 161, endPoint y: 94, distance: 21.2
click at [161, 94] on section "About the apartment This Munich apartment is the perfect space to enjoy your ev…" at bounding box center [230, 83] width 444 height 98
click at [162, 120] on span "Kitchen Utensils" at bounding box center [148, 117] width 37 height 7
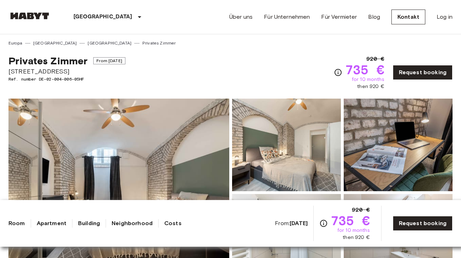
scroll to position [0, 0]
click at [416, 221] on link "Request booking" at bounding box center [422, 223] width 60 height 15
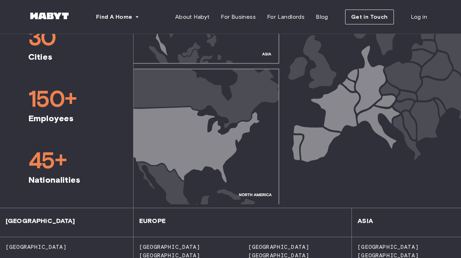
scroll to position [358, 0]
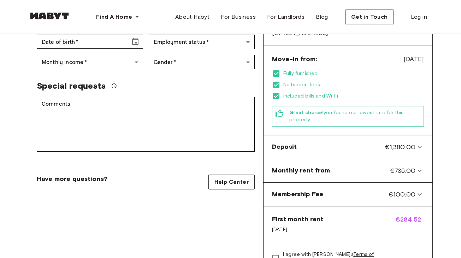
scroll to position [190, 0]
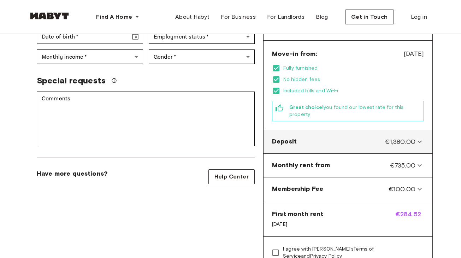
click at [353, 133] on div "Deposit €1,380.00" at bounding box center [347, 142] width 163 height 18
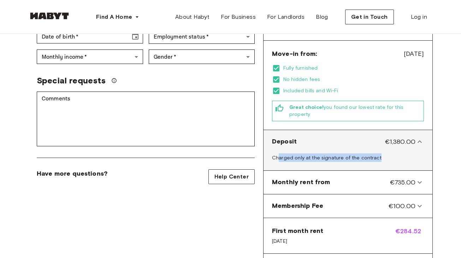
drag, startPoint x: 280, startPoint y: 148, endPoint x: 388, endPoint y: 151, distance: 108.8
click at [388, 151] on div "Charged only at the signature of the contract" at bounding box center [347, 158] width 163 height 17
click at [371, 137] on div "Deposit €1,380.00" at bounding box center [343, 141] width 143 height 9
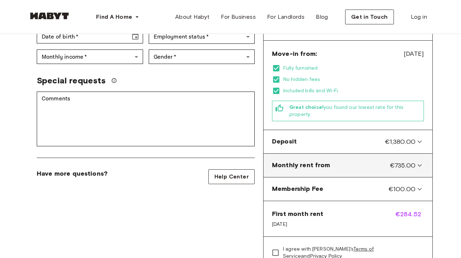
click at [359, 161] on div "Monthly rent from €735.00" at bounding box center [343, 165] width 143 height 9
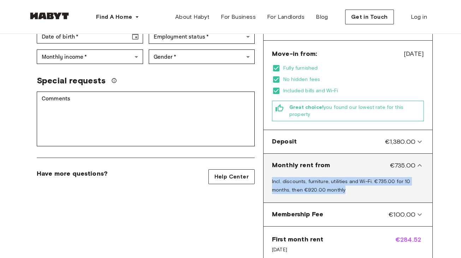
drag, startPoint x: 343, startPoint y: 185, endPoint x: 345, endPoint y: 167, distance: 18.1
click at [345, 174] on div "Incl. discounts, furniture, utilities and Wi-Fi. €735.00 for 10 months, then €9…" at bounding box center [347, 186] width 163 height 25
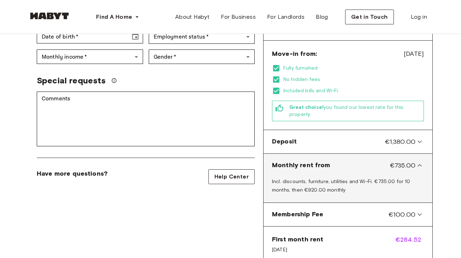
click at [345, 178] on span "Incl. discounts, furniture, utilities and Wi-Fi. €735.00 for 10 months, then €9…" at bounding box center [341, 185] width 138 height 14
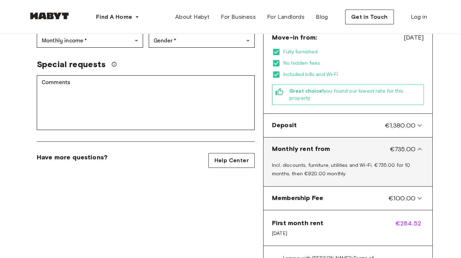
scroll to position [210, 0]
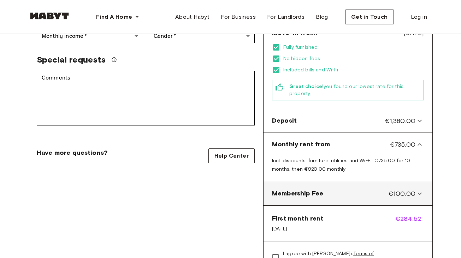
click at [343, 189] on div "Membership Fee €100.00" at bounding box center [343, 193] width 143 height 9
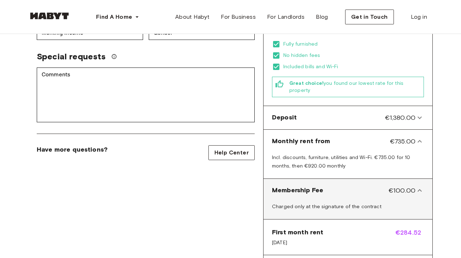
scroll to position [214, 0]
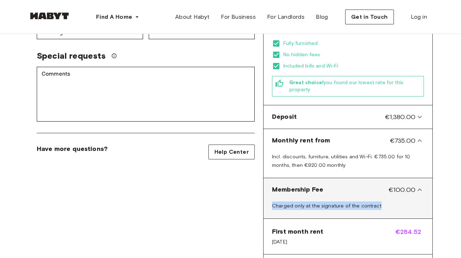
drag, startPoint x: 378, startPoint y: 195, endPoint x: 378, endPoint y: 176, distance: 19.1
click at [378, 178] on div "Membership Fee €100.00 Charged only at the signature of the contract" at bounding box center [347, 198] width 169 height 41
click at [378, 181] on Fee-panel "Membership Fee €100.00" at bounding box center [347, 190] width 163 height 18
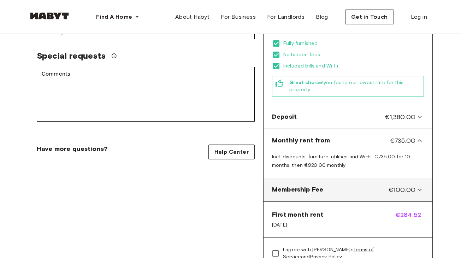
click at [379, 185] on div "Membership Fee €100.00" at bounding box center [343, 189] width 143 height 9
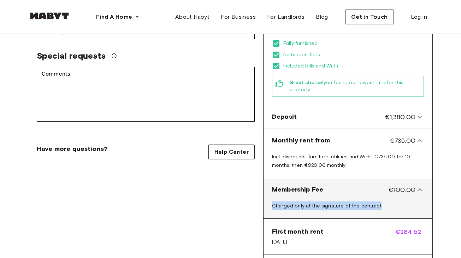
drag, startPoint x: 378, startPoint y: 200, endPoint x: 377, endPoint y: 176, distance: 24.0
click at [377, 178] on div "Membership Fee €100.00 Charged only at the signature of the contract" at bounding box center [347, 198] width 169 height 41
click at [377, 181] on Fee-panel "Membership Fee €100.00" at bounding box center [347, 190] width 163 height 18
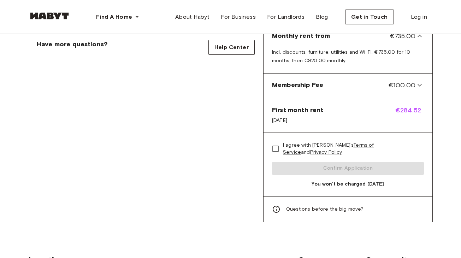
scroll to position [309, 0]
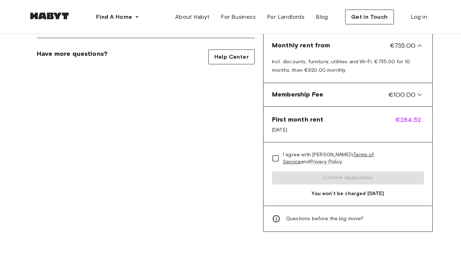
click at [349, 151] on link "Terms of Service" at bounding box center [328, 157] width 91 height 13
click at [342, 158] on link "Privacy Policy" at bounding box center [326, 161] width 32 height 6
click at [425, 16] on span "Log in" at bounding box center [418, 17] width 16 height 8
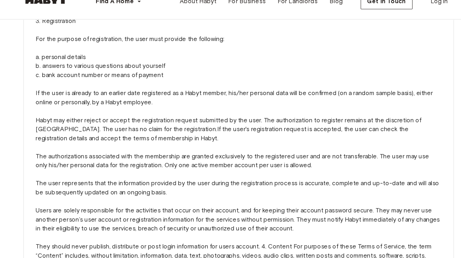
scroll to position [428, 0]
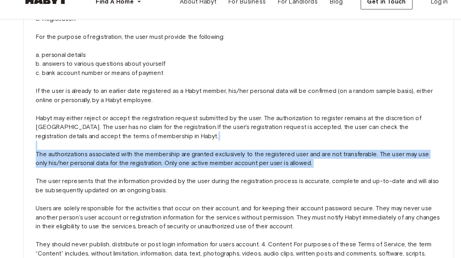
drag, startPoint x: 118, startPoint y: 124, endPoint x: 111, endPoint y: 150, distance: 26.4
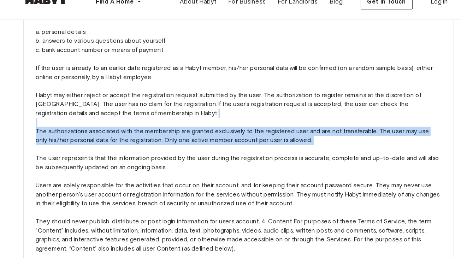
scroll to position [451, 0]
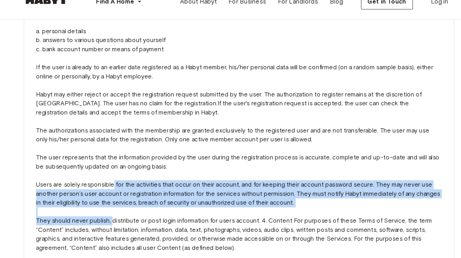
drag, startPoint x: 104, startPoint y: 193, endPoint x: 107, endPoint y: 168, distance: 25.5
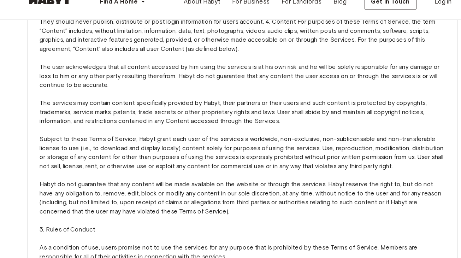
scroll to position [638, 0]
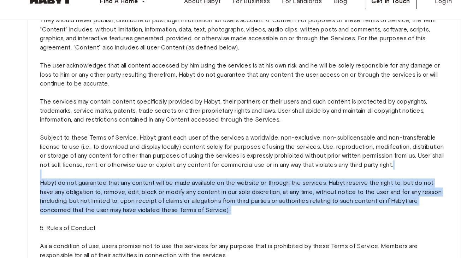
drag, startPoint x: 113, startPoint y: 193, endPoint x: 113, endPoint y: 155, distance: 38.1
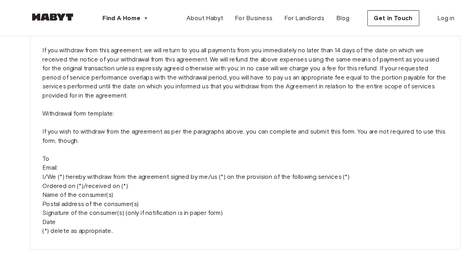
scroll to position [1793, 0]
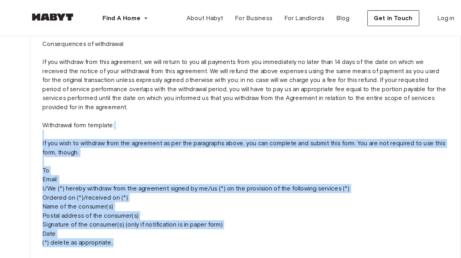
drag, startPoint x: 128, startPoint y: 205, endPoint x: 136, endPoint y: 105, distance: 100.6
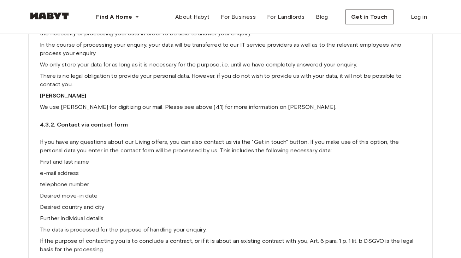
scroll to position [3920, 0]
click at [360, 22] on button "Get in Touch" at bounding box center [369, 17] width 49 height 15
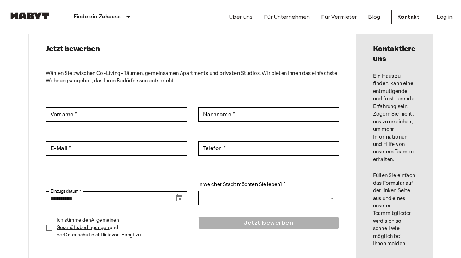
scroll to position [38, 0]
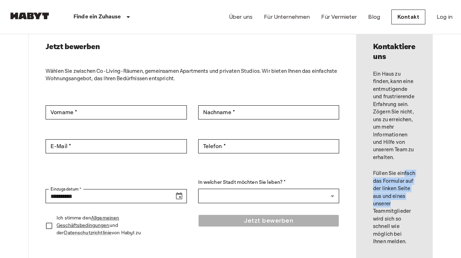
drag, startPoint x: 406, startPoint y: 204, endPoint x: 404, endPoint y: 174, distance: 29.7
click at [404, 169] on p "Füllen Sie einfach das Formular auf der linken Seite aus und eines unserer Team…" at bounding box center [394, 207] width 42 height 76
click at [406, 202] on p "Füllen Sie einfach das Formular auf der linken Seite aus und eines unserer Team…" at bounding box center [394, 207] width 42 height 76
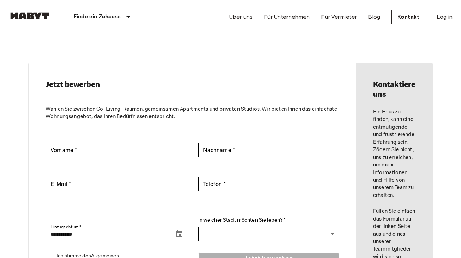
scroll to position [0, 0]
click at [238, 13] on link "Über uns" at bounding box center [240, 17] width 23 height 8
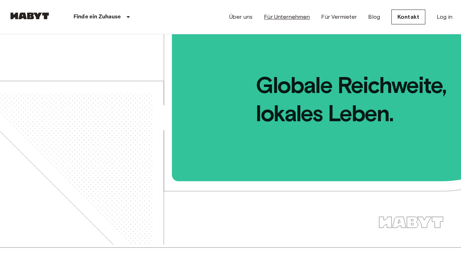
click at [297, 18] on link "Für Unternehmen" at bounding box center [287, 17] width 46 height 8
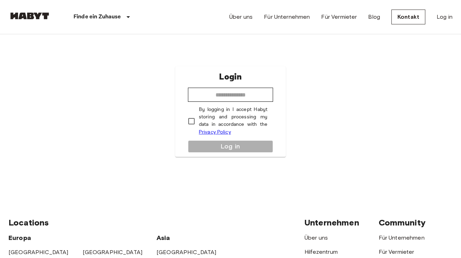
click at [435, 18] on div "Über uns Für Unternehmen Für Vermieter Blog Kontakt Log in" at bounding box center [340, 17] width 223 height 34
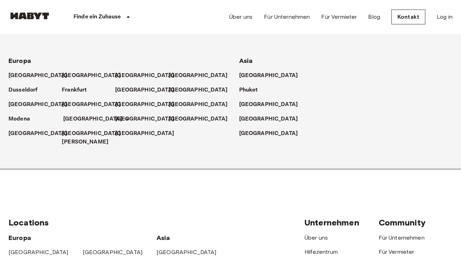
click at [73, 115] on p "[GEOGRAPHIC_DATA]" at bounding box center [92, 119] width 59 height 8
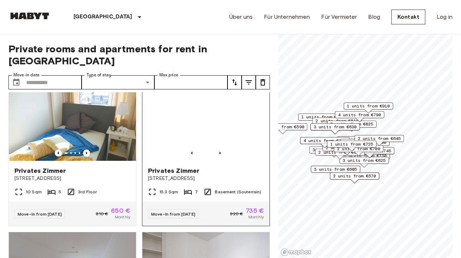
scroll to position [27, 0]
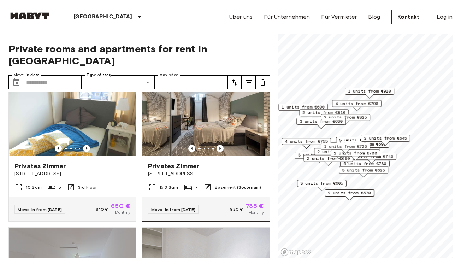
click at [221, 140] on img at bounding box center [205, 113] width 127 height 85
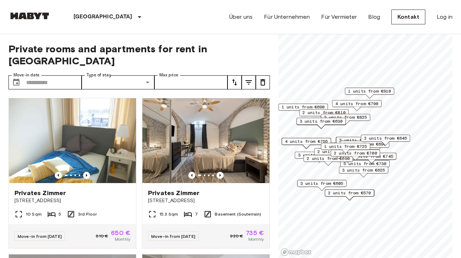
scroll to position [0, 0]
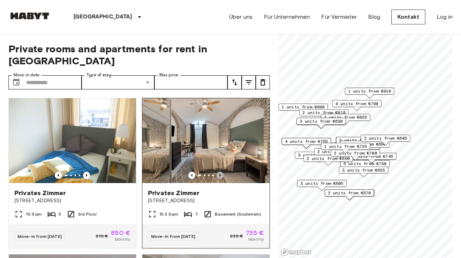
click at [218, 172] on icon "Previous image" at bounding box center [219, 175] width 7 height 7
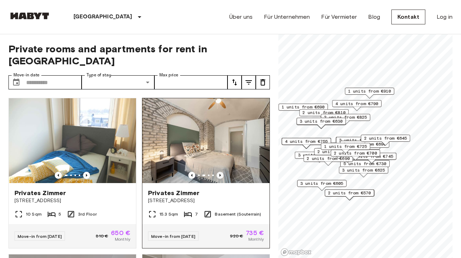
click at [218, 172] on icon "Previous image" at bounding box center [219, 175] width 7 height 7
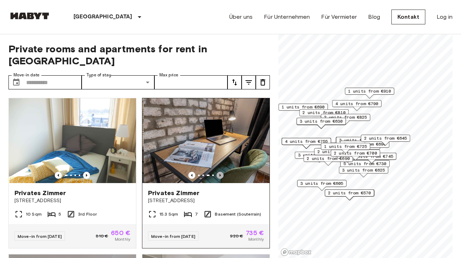
click at [219, 172] on icon "Previous image" at bounding box center [219, 175] width 7 height 7
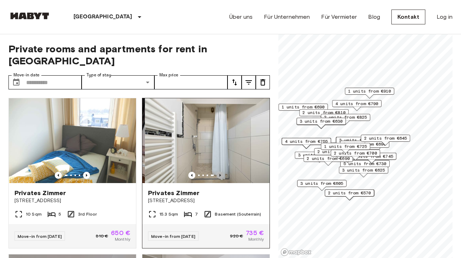
click at [219, 172] on icon "Previous image" at bounding box center [219, 175] width 7 height 7
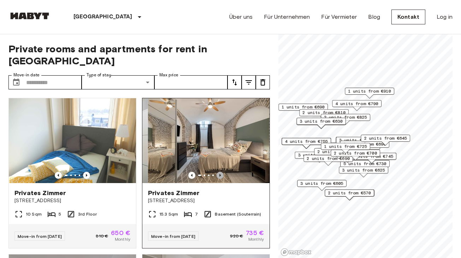
click at [219, 172] on icon "Previous image" at bounding box center [219, 175] width 7 height 7
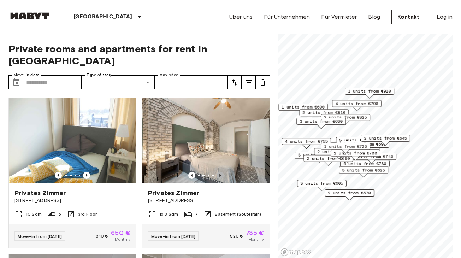
click at [219, 172] on icon "Previous image" at bounding box center [219, 175] width 7 height 7
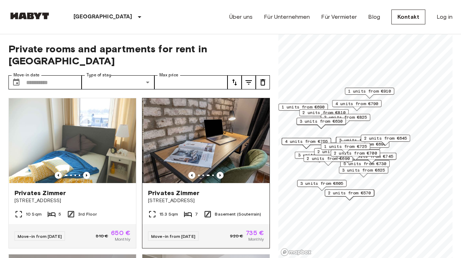
click at [220, 172] on icon "Previous image" at bounding box center [219, 175] width 7 height 7
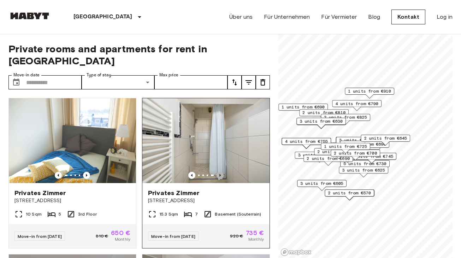
click at [220, 172] on icon "Previous image" at bounding box center [219, 175] width 7 height 7
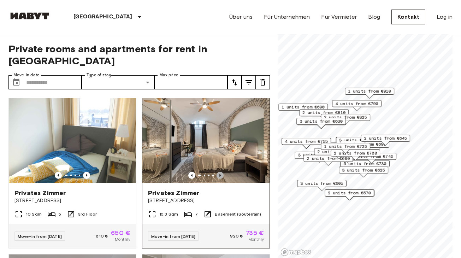
click at [220, 172] on icon "Previous image" at bounding box center [219, 175] width 7 height 7
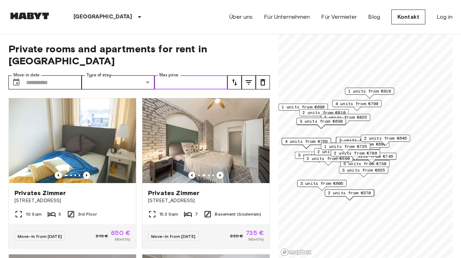
click at [184, 75] on input "Max price" at bounding box center [190, 82] width 73 height 14
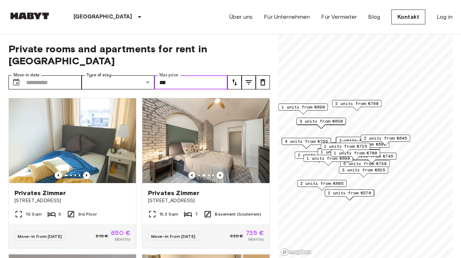
type input "***"
click at [259, 50] on span "Private rooms and apartments for rent in Munich" at bounding box center [138, 55] width 261 height 24
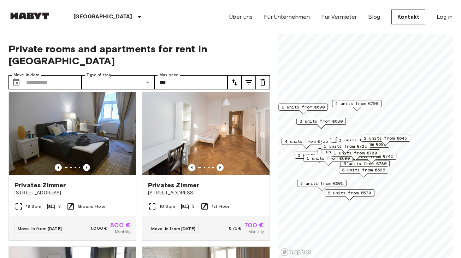
scroll to position [1569, 0]
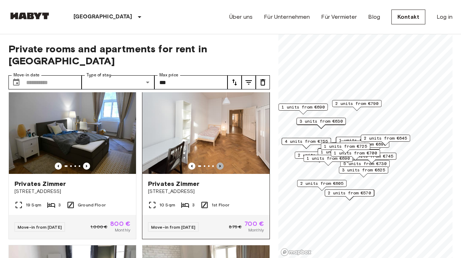
click at [222, 162] on icon "Previous image" at bounding box center [219, 165] width 7 height 7
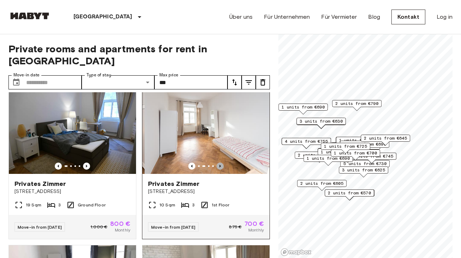
click at [222, 162] on icon "Previous image" at bounding box center [219, 165] width 7 height 7
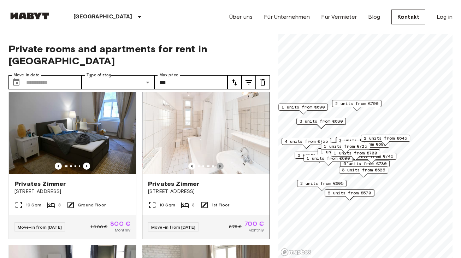
click at [222, 162] on icon "Previous image" at bounding box center [219, 165] width 7 height 7
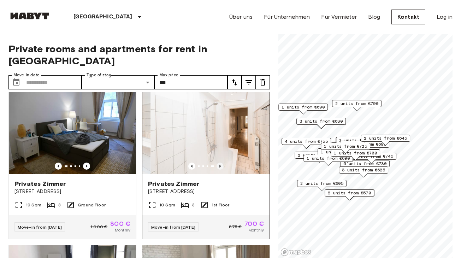
click at [222, 162] on icon "Previous image" at bounding box center [219, 165] width 7 height 7
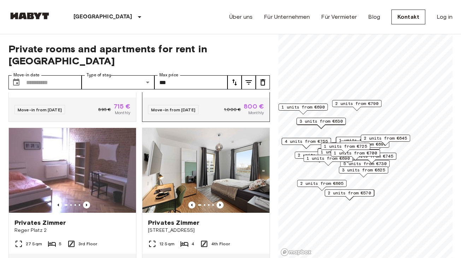
scroll to position [1853, 0]
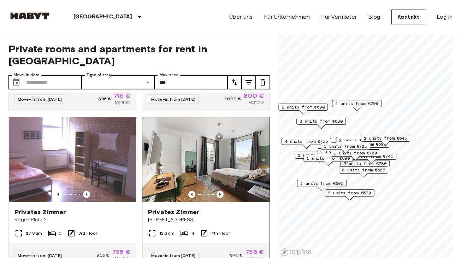
click at [218, 191] on icon "Previous image" at bounding box center [219, 194] width 7 height 7
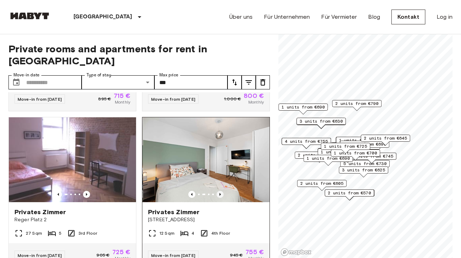
click at [218, 191] on icon "Previous image" at bounding box center [219, 194] width 7 height 7
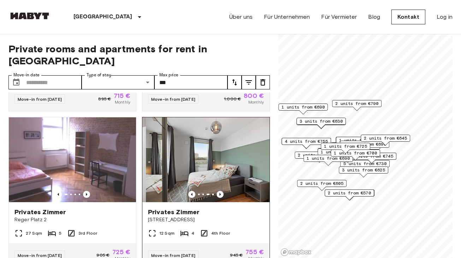
click at [219, 191] on icon "Previous image" at bounding box center [219, 194] width 7 height 7
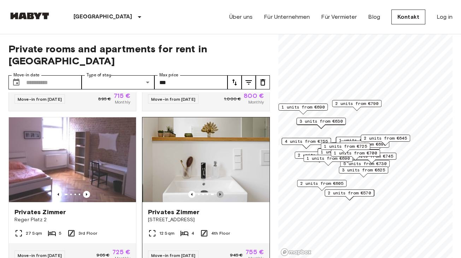
click at [220, 193] on icon "Previous image" at bounding box center [219, 194] width 1 height 3
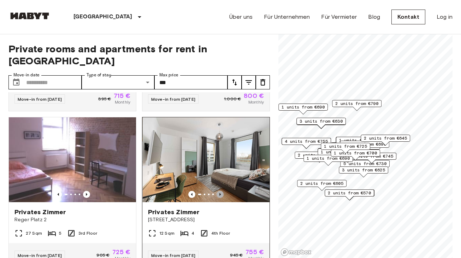
click at [222, 191] on icon "Previous image" at bounding box center [219, 194] width 7 height 7
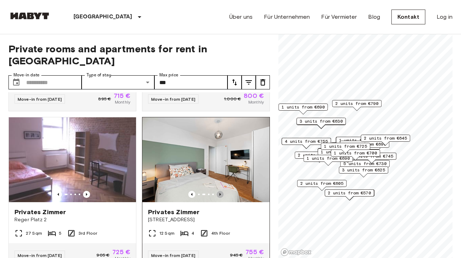
click at [222, 191] on icon "Previous image" at bounding box center [219, 194] width 7 height 7
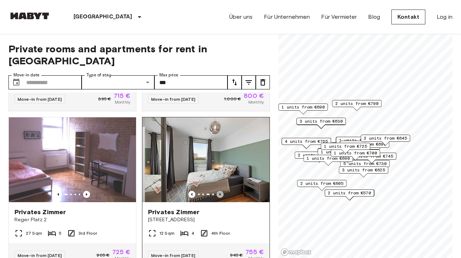
click at [222, 191] on icon "Previous image" at bounding box center [219, 194] width 7 height 7
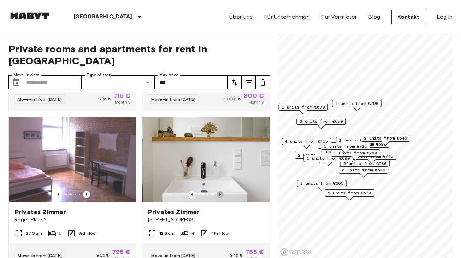
click at [222, 191] on icon "Previous image" at bounding box center [219, 194] width 7 height 7
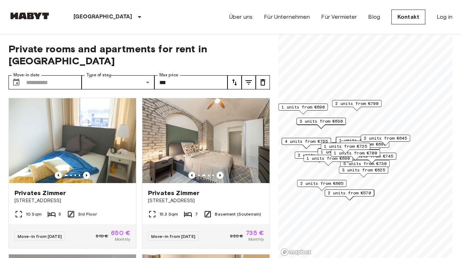
scroll to position [0, 0]
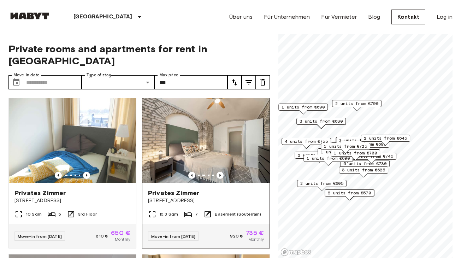
click at [228, 224] on div "Move-in from 20 Aug 25 920 € 735 € Monthly" at bounding box center [205, 236] width 127 height 24
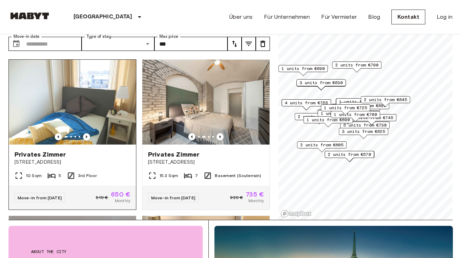
scroll to position [36, 0]
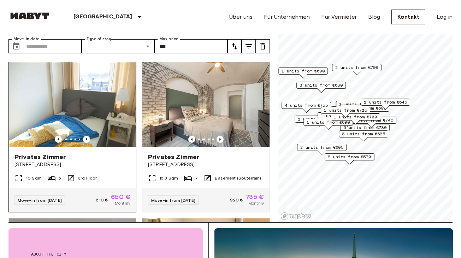
click at [94, 100] on img at bounding box center [72, 104] width 127 height 85
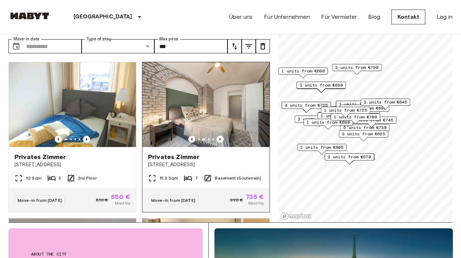
click at [191, 152] on span "Privates Zimmer" at bounding box center [173, 156] width 51 height 8
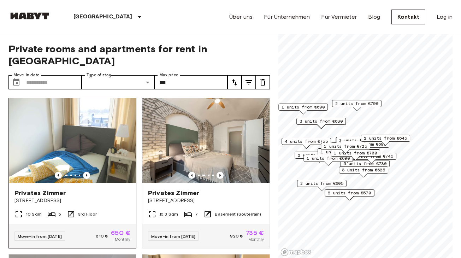
scroll to position [0, 0]
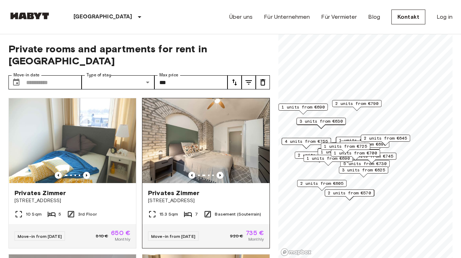
click at [180, 197] on span "Edelweißstraße 4" at bounding box center [206, 200] width 116 height 7
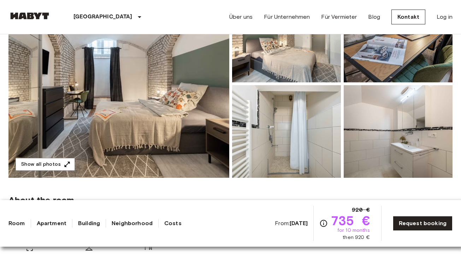
scroll to position [111, 0]
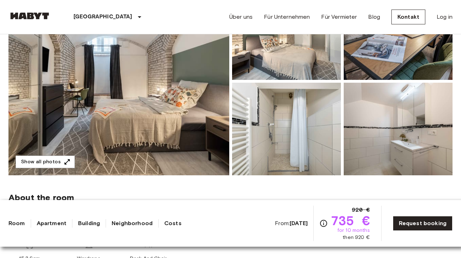
click at [180, 223] on link "Costs" at bounding box center [172, 223] width 17 height 8
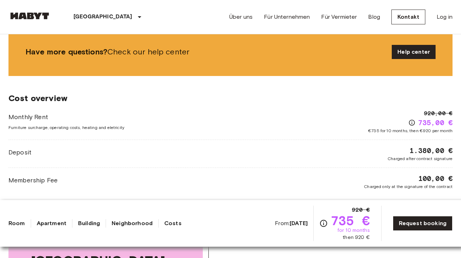
scroll to position [903, 0]
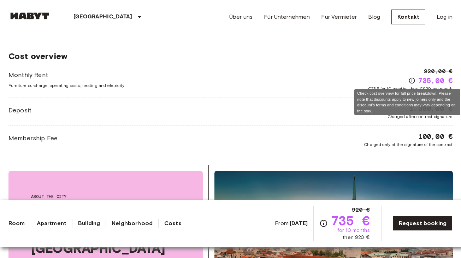
click at [408, 79] on icon "Check cost overview for full price breakdown. Please note that discounts apply …" at bounding box center [411, 80] width 7 height 7
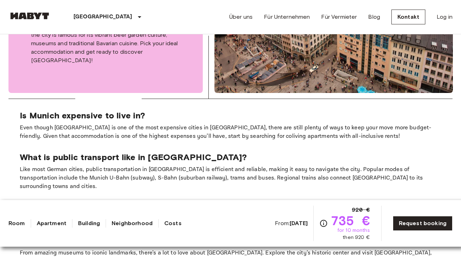
scroll to position [1187, 0]
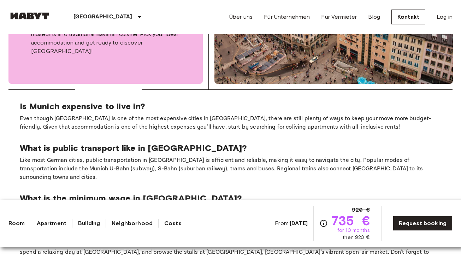
drag, startPoint x: 295, startPoint y: 107, endPoint x: 293, endPoint y: 81, distance: 25.8
click at [293, 101] on div "Is Munich expensive to live in? Even though [GEOGRAPHIC_DATA] is one of the mos…" at bounding box center [230, 116] width 421 height 30
click at [295, 114] on p "Even though [GEOGRAPHIC_DATA] is one of the most expensive cities in [GEOGRAPHI…" at bounding box center [230, 122] width 421 height 17
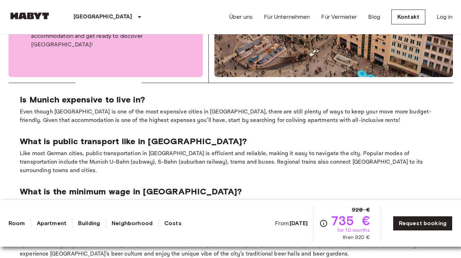
scroll to position [1212, 0]
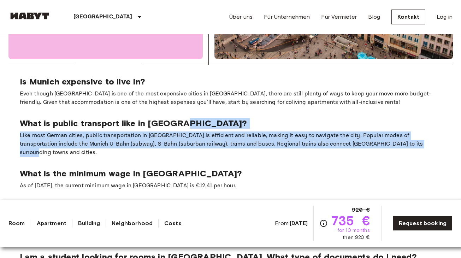
drag, startPoint x: 292, startPoint y: 125, endPoint x: 292, endPoint y: 97, distance: 28.2
click at [292, 97] on section "Is Munich expensive to live in? Even though [GEOGRAPHIC_DATA] is one of the mos…" at bounding box center [230, 179] width 444 height 228
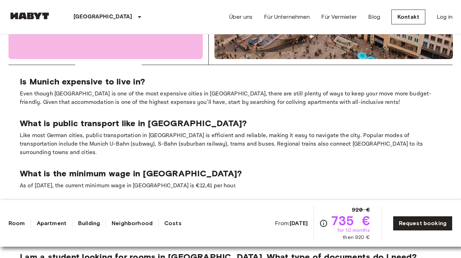
click at [291, 130] on section "Is Munich expensive to live in? Even though [GEOGRAPHIC_DATA] is one of the mos…" at bounding box center [230, 179] width 444 height 228
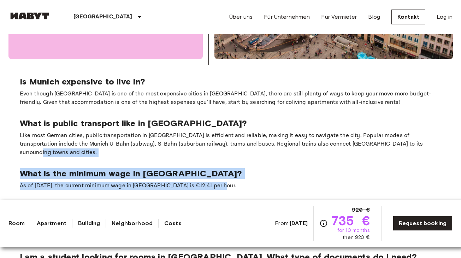
drag, startPoint x: 283, startPoint y: 155, endPoint x: 285, endPoint y: 125, distance: 30.1
click at [285, 125] on section "Is Munich expensive to live in? Even though [GEOGRAPHIC_DATA] is one of the mos…" at bounding box center [230, 179] width 444 height 228
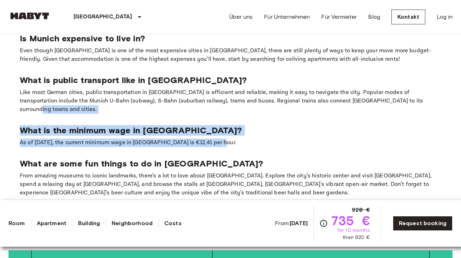
scroll to position [1256, 0]
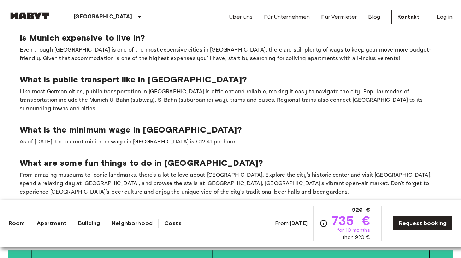
drag, startPoint x: 276, startPoint y: 166, endPoint x: 276, endPoint y: 124, distance: 42.4
click at [276, 155] on section "Is Munich expensive to live in? Even though [GEOGRAPHIC_DATA] is one of the mos…" at bounding box center [230, 135] width 444 height 228
click at [272, 171] on p "From amazing museums to iconic landmarks, there’s a lot to love about [GEOGRAPH…" at bounding box center [230, 183] width 421 height 25
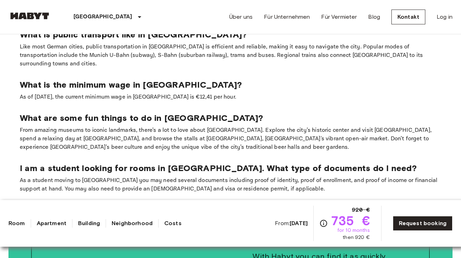
scroll to position [1302, 0]
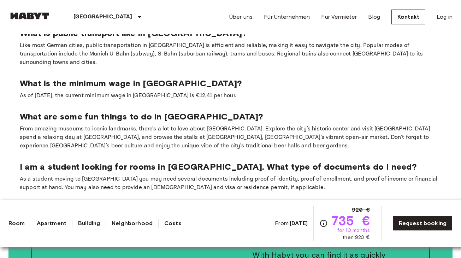
drag, startPoint x: 274, startPoint y: 163, endPoint x: 267, endPoint y: 160, distance: 7.1
click at [267, 160] on section "Is Munich expensive to live in? Even though [GEOGRAPHIC_DATA] is one of the mos…" at bounding box center [230, 89] width 444 height 228
click at [268, 160] on section "Is Munich expensive to live in? Even though [GEOGRAPHIC_DATA] is one of the mos…" at bounding box center [230, 89] width 444 height 228
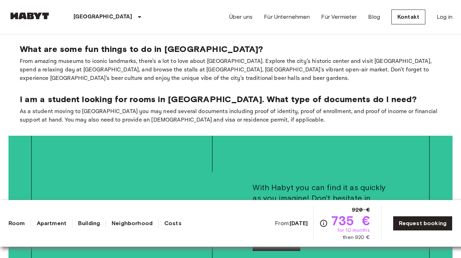
scroll to position [1369, 0]
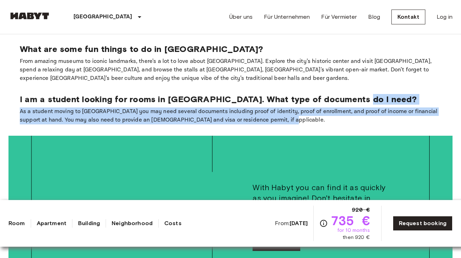
drag, startPoint x: 274, startPoint y: 84, endPoint x: 274, endPoint y: 73, distance: 11.6
click at [274, 94] on div "I am a student looking for rooms in [GEOGRAPHIC_DATA]. What type of documents d…" at bounding box center [230, 109] width 421 height 30
click at [279, 93] on section "Is Munich expensive to live in? Even though [GEOGRAPHIC_DATA] is one of the mos…" at bounding box center [230, 22] width 444 height 228
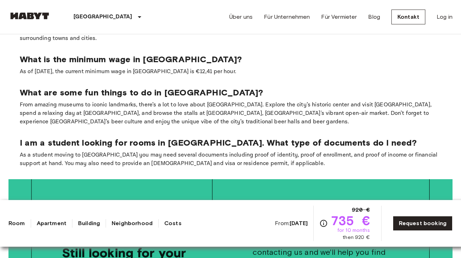
scroll to position [1320, 0]
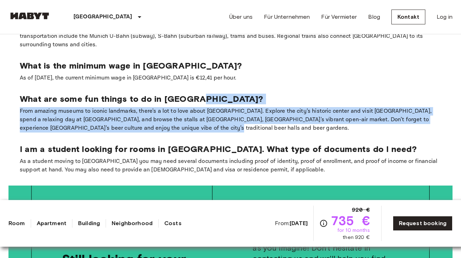
drag, startPoint x: 270, startPoint y: 100, endPoint x: 271, endPoint y: 66, distance: 33.9
click at [271, 94] on div "What are some fun things to do in [GEOGRAPHIC_DATA]? From amazing museums to ic…" at bounding box center [230, 113] width 421 height 39
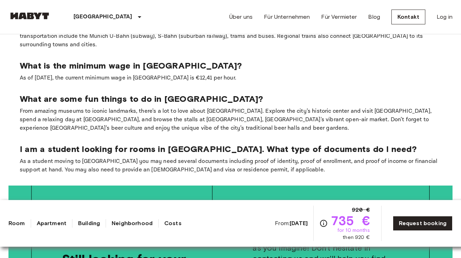
click at [271, 105] on section "Is Munich expensive to live in? Even though [GEOGRAPHIC_DATA] is one of the mos…" at bounding box center [230, 71] width 444 height 228
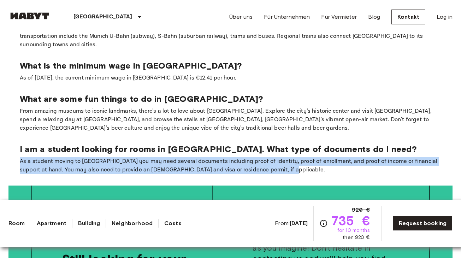
drag, startPoint x: 282, startPoint y: 136, endPoint x: 283, endPoint y: 125, distance: 11.3
click at [283, 144] on div "I am a student looking for rooms in [GEOGRAPHIC_DATA]. What type of documents d…" at bounding box center [230, 159] width 421 height 30
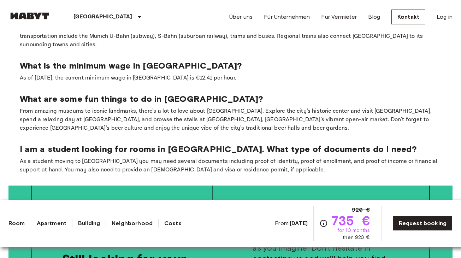
click at [241, 2] on div "Über uns Für Unternehmen Für Vermieter Blog Kontakt Log in" at bounding box center [340, 17] width 223 height 34
click at [237, 0] on div "Über uns Für Unternehmen Für Vermieter Blog Kontakt Log in" at bounding box center [340, 17] width 223 height 34
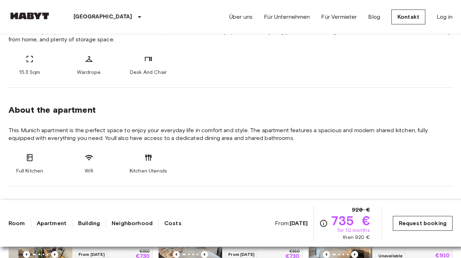
click at [396, 220] on link "Request booking" at bounding box center [422, 223] width 60 height 15
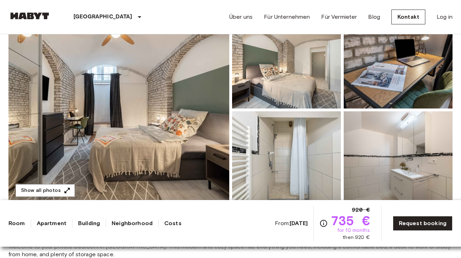
scroll to position [88, 0]
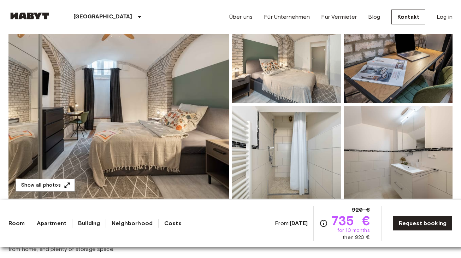
click at [120, 135] on img at bounding box center [118, 105] width 221 height 188
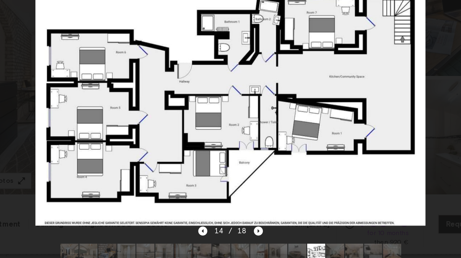
scroll to position [102, 0]
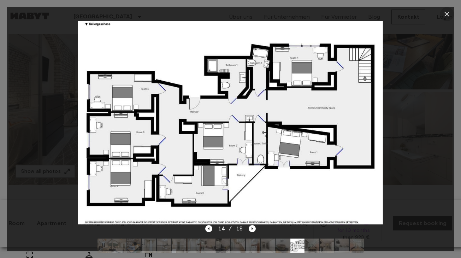
click at [449, 16] on icon "button" at bounding box center [446, 14] width 8 height 8
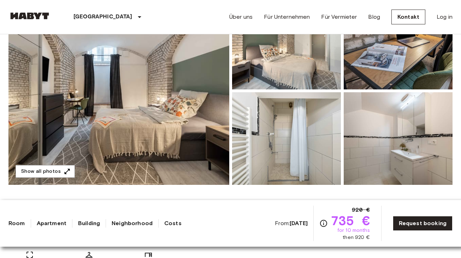
click at [174, 119] on img at bounding box center [118, 91] width 221 height 188
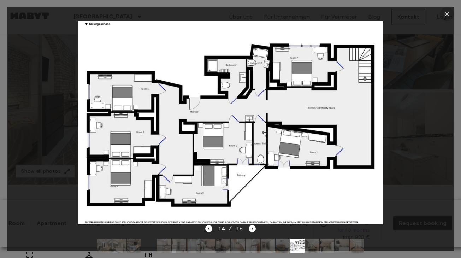
click at [448, 13] on icon "button" at bounding box center [446, 14] width 5 height 5
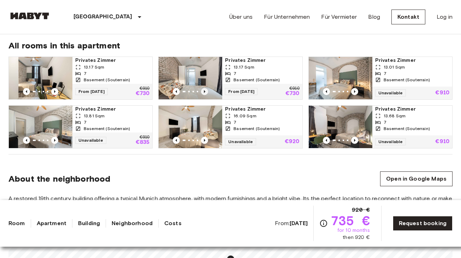
scroll to position [342, 0]
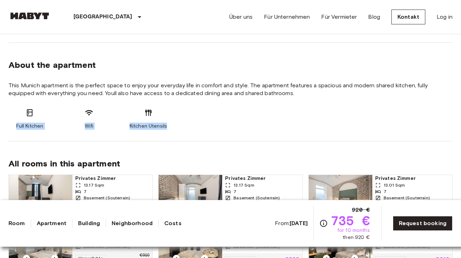
drag, startPoint x: 190, startPoint y: 128, endPoint x: 211, endPoint y: 102, distance: 33.3
click at [211, 102] on section "About the apartment This Munich apartment is the perfect space to enjoy your ev…" at bounding box center [230, 92] width 444 height 98
click at [211, 103] on section "About the apartment This Munich apartment is the perfect space to enjoy your ev…" at bounding box center [230, 92] width 444 height 98
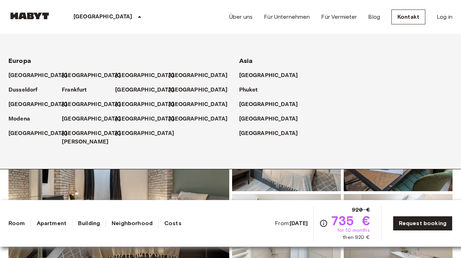
scroll to position [0, 0]
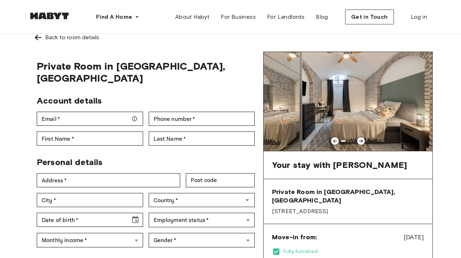
click at [358, 166] on span "Your stay with [PERSON_NAME]" at bounding box center [339, 165] width 135 height 11
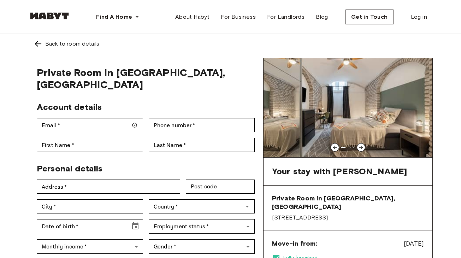
click at [330, 99] on img at bounding box center [347, 107] width 169 height 99
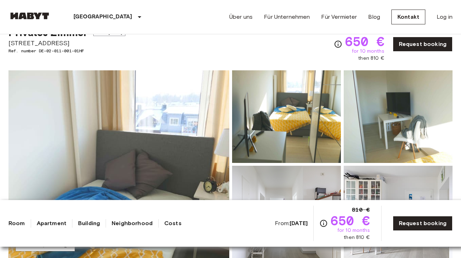
click at [190, 163] on img at bounding box center [118, 164] width 221 height 188
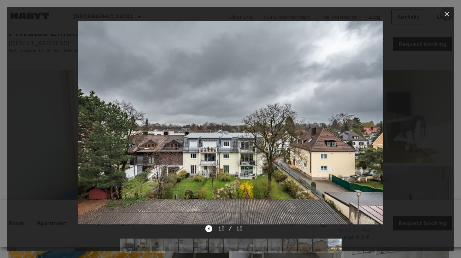
click at [446, 14] on icon "button" at bounding box center [446, 14] width 5 height 5
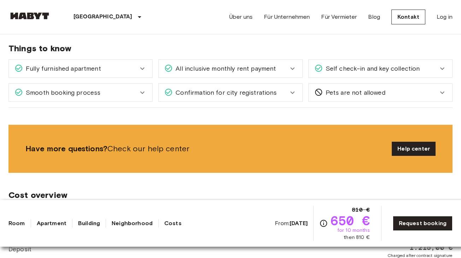
scroll to position [489, 0]
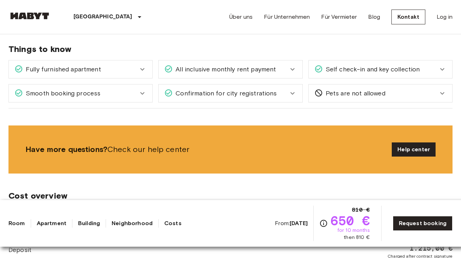
click at [122, 72] on div "Fully furnished apartment" at bounding box center [76, 69] width 124 height 9
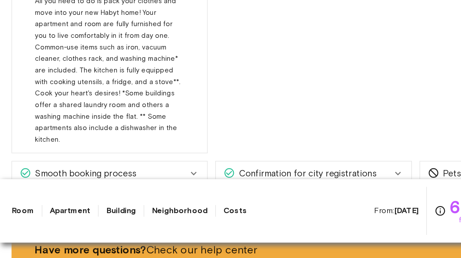
scroll to position [505, 0]
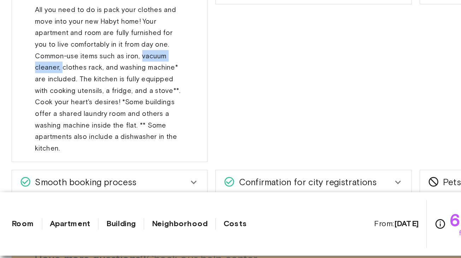
drag, startPoint x: 116, startPoint y: 41, endPoint x: 80, endPoint y: 53, distance: 38.4
click at [80, 63] on span "All you need to do is pack your clothes and move into your new Habyt home! Your…" at bounding box center [79, 119] width 107 height 113
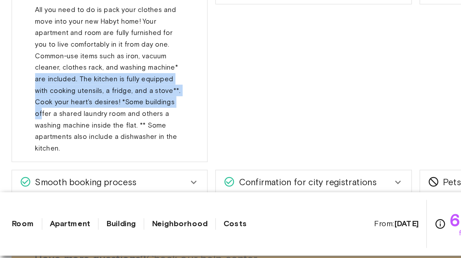
drag, startPoint x: 88, startPoint y: 73, endPoint x: 88, endPoint y: 54, distance: 18.7
click at [88, 61] on div "All you need to do is pack your clothes and move into your new Habyt home! Your…" at bounding box center [80, 116] width 109 height 110
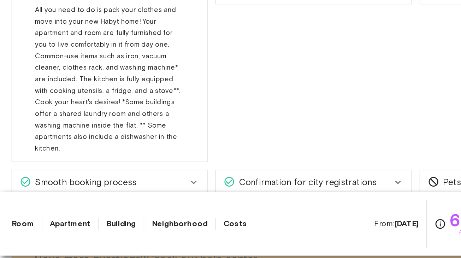
click at [89, 64] on span "All you need to do is pack your clothes and move into your new Habyt home! Your…" at bounding box center [79, 119] width 107 height 113
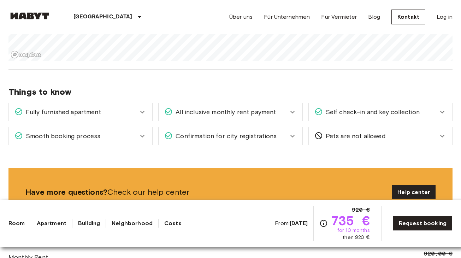
scroll to position [742, 0]
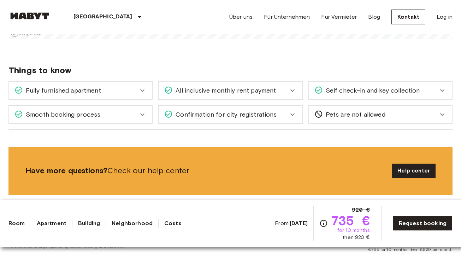
click at [136, 91] on div "Fully furnished apartment" at bounding box center [76, 90] width 124 height 9
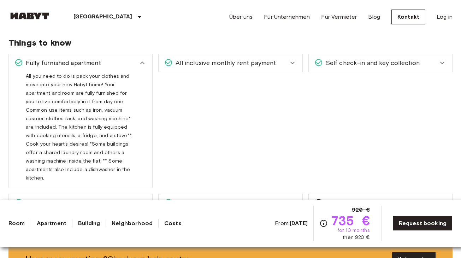
scroll to position [776, 0]
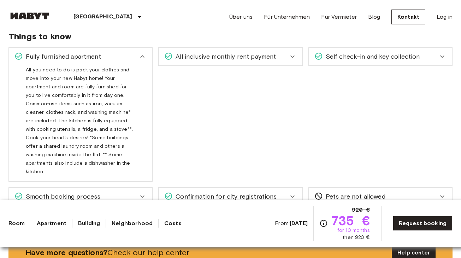
drag, startPoint x: 86, startPoint y: 114, endPoint x: 86, endPoint y: 110, distance: 4.2
click at [86, 110] on span "All you need to do is pack your clothes and move into your new Habyt home! Your…" at bounding box center [79, 123] width 107 height 113
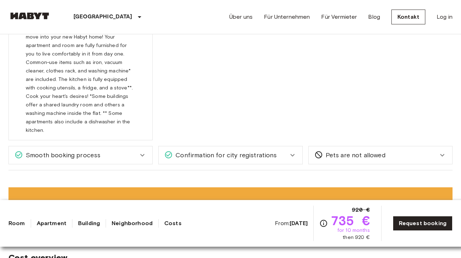
scroll to position [816, 0]
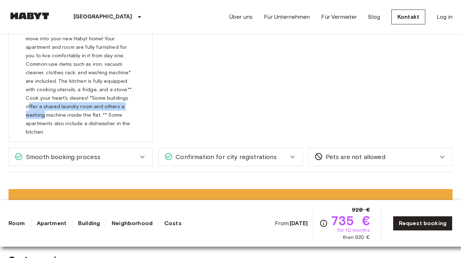
drag, startPoint x: 87, startPoint y: 109, endPoint x: 85, endPoint y: 97, distance: 12.1
click at [85, 97] on span "All you need to do is pack your clothes and move into your new Habyt home! Your…" at bounding box center [79, 83] width 107 height 113
click at [83, 97] on span "All you need to do is pack your clothes and move into your new Habyt home! Your…" at bounding box center [79, 83] width 107 height 113
drag, startPoint x: 85, startPoint y: 101, endPoint x: 85, endPoint y: 95, distance: 6.0
click at [85, 95] on span "All you need to do is pack your clothes and move into your new Habyt home! Your…" at bounding box center [79, 83] width 107 height 113
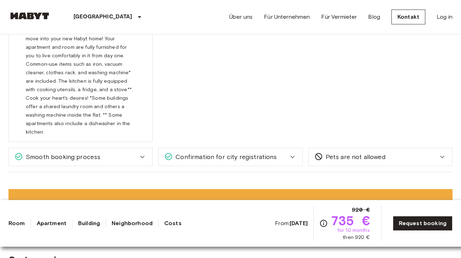
drag, startPoint x: 89, startPoint y: 110, endPoint x: 89, endPoint y: 102, distance: 7.4
click at [89, 103] on span "All you need to do is pack your clothes and move into your new Habyt home! Your…" at bounding box center [79, 83] width 107 height 113
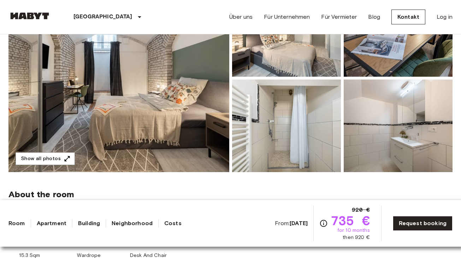
scroll to position [103, 0]
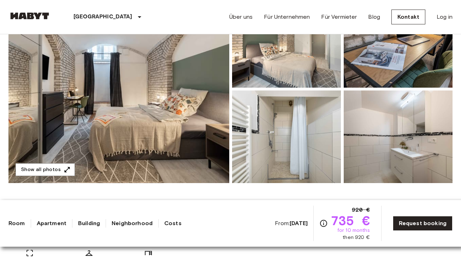
click at [196, 143] on img at bounding box center [118, 89] width 221 height 188
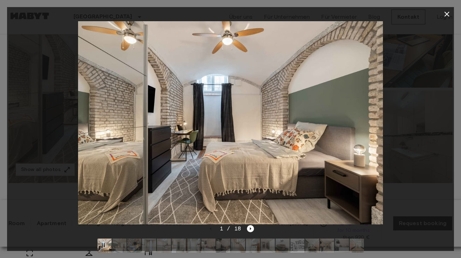
click at [446, 13] on icon "button" at bounding box center [446, 14] width 5 height 5
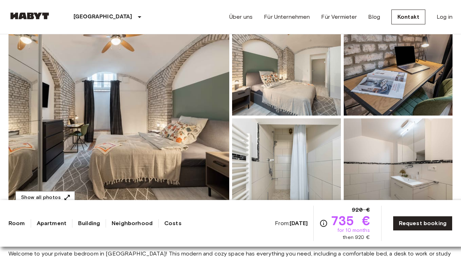
scroll to position [79, 0]
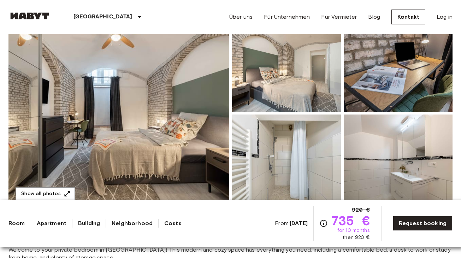
click at [187, 154] on img at bounding box center [118, 113] width 221 height 188
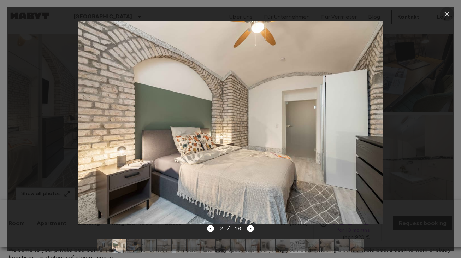
click at [452, 13] on button "button" at bounding box center [446, 14] width 14 height 14
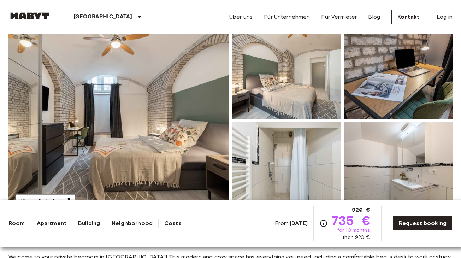
scroll to position [77, 0]
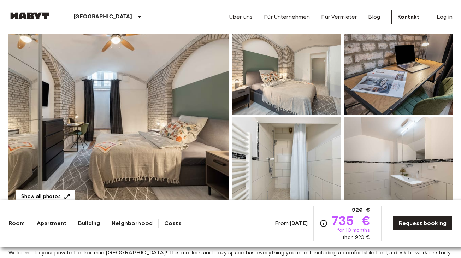
click at [142, 112] on img at bounding box center [118, 116] width 221 height 188
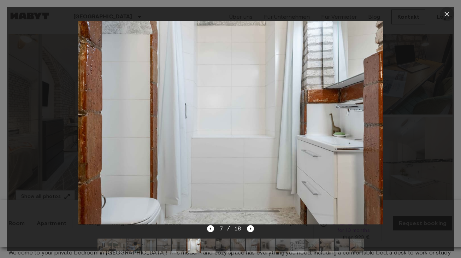
click at [448, 17] on icon "button" at bounding box center [446, 14] width 8 height 8
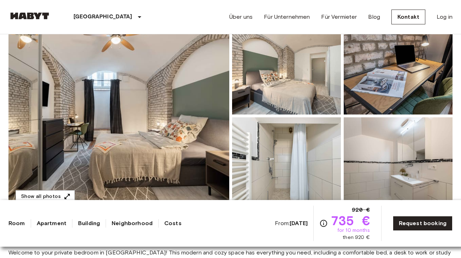
click at [194, 169] on img at bounding box center [118, 116] width 221 height 188
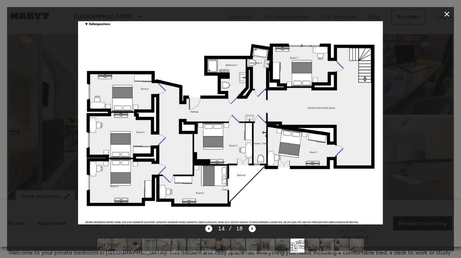
scroll to position [56, 0]
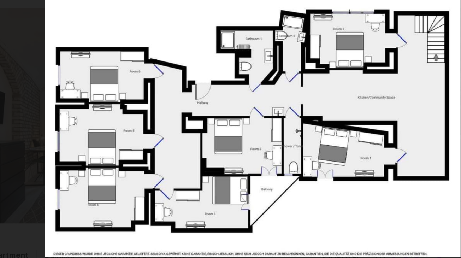
drag, startPoint x: 215, startPoint y: 120, endPoint x: 210, endPoint y: 104, distance: 17.2
click at [210, 104] on img at bounding box center [229, 122] width 305 height 203
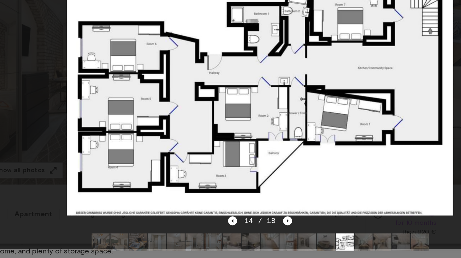
scroll to position [113, 0]
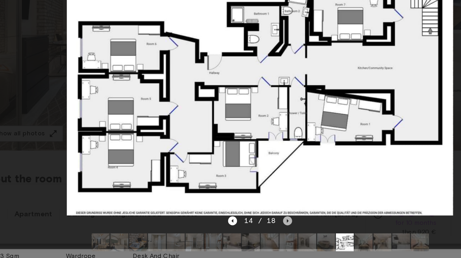
click at [248, 225] on icon "Next image" at bounding box center [251, 228] width 7 height 7
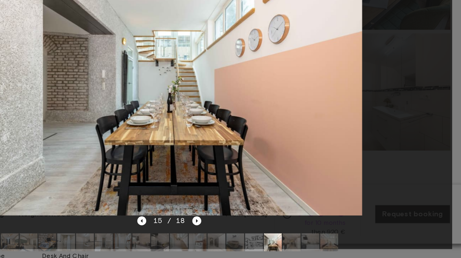
scroll to position [144, 0]
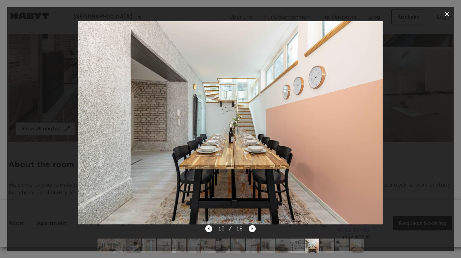
click at [443, 15] on icon "button" at bounding box center [446, 14] width 8 height 8
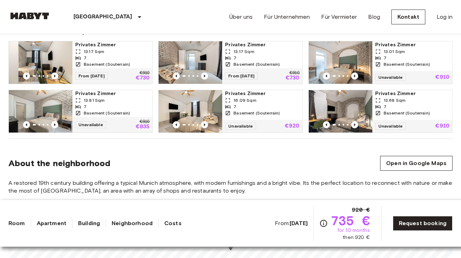
scroll to position [477, 0]
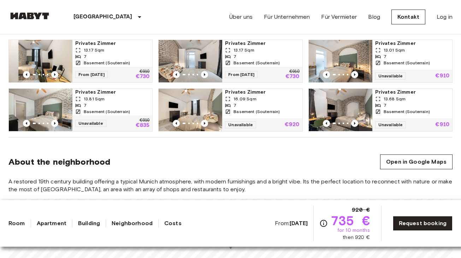
click at [207, 60] on img at bounding box center [190, 61] width 64 height 42
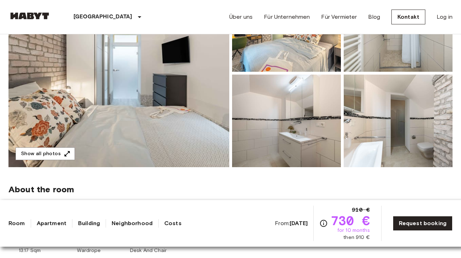
scroll to position [120, 0]
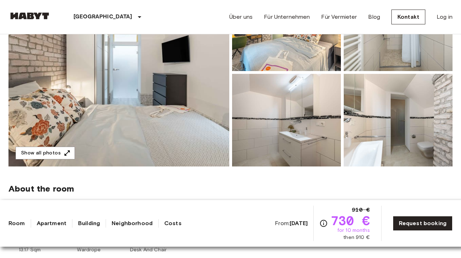
click at [163, 127] on img at bounding box center [118, 72] width 221 height 188
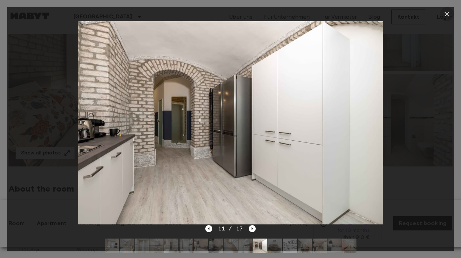
click at [445, 12] on icon "button" at bounding box center [446, 14] width 8 height 8
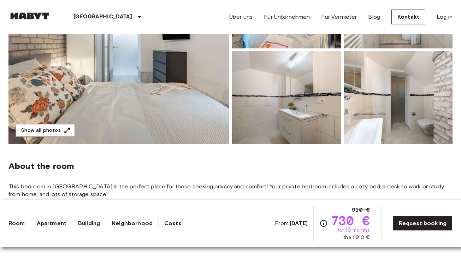
scroll to position [124, 0]
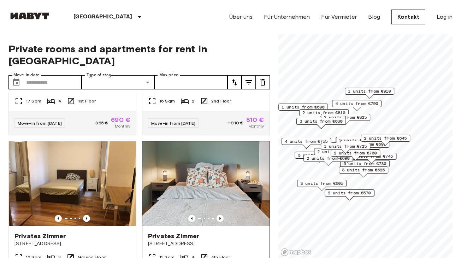
scroll to position [279, 0]
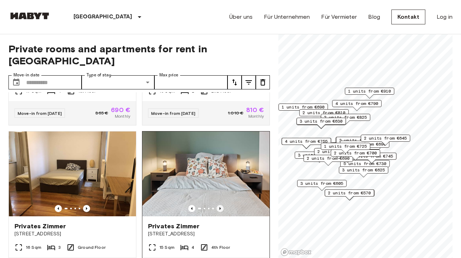
click at [220, 205] on icon "Previous image" at bounding box center [219, 208] width 7 height 7
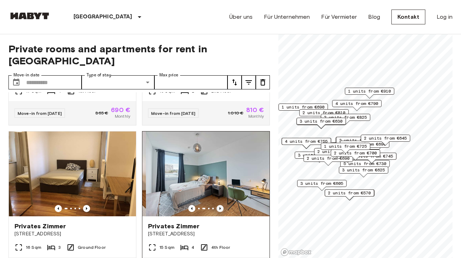
click at [220, 205] on icon "Previous image" at bounding box center [219, 208] width 7 height 7
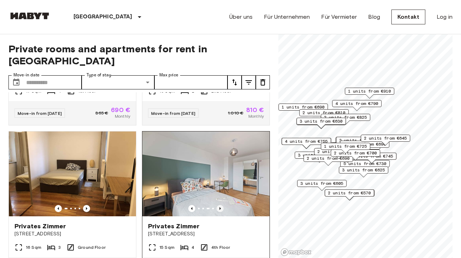
click at [219, 205] on icon "Previous image" at bounding box center [219, 208] width 7 height 7
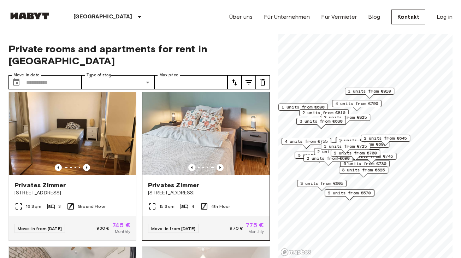
scroll to position [316, 0]
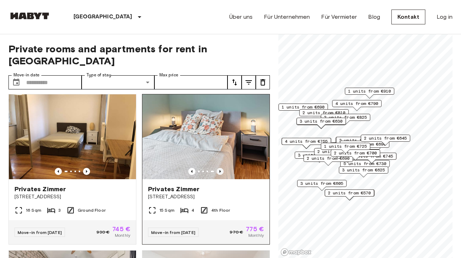
click at [220, 168] on icon "Previous image" at bounding box center [219, 171] width 7 height 7
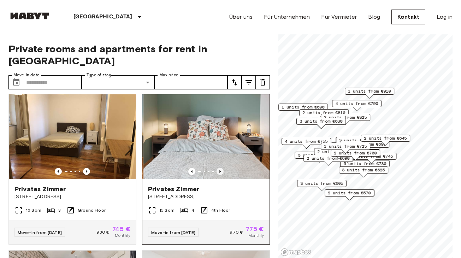
click at [220, 168] on icon "Previous image" at bounding box center [219, 171] width 7 height 7
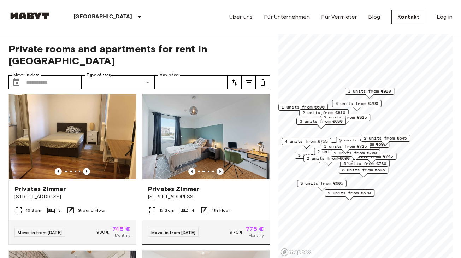
click at [220, 168] on icon "Previous image" at bounding box center [219, 171] width 7 height 7
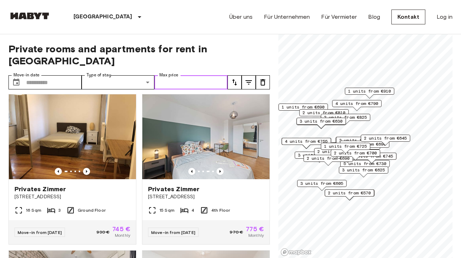
click at [193, 75] on input "Max price" at bounding box center [190, 82] width 73 height 14
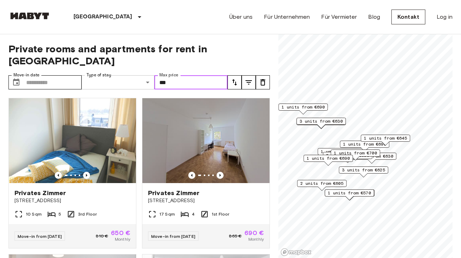
type input "***"
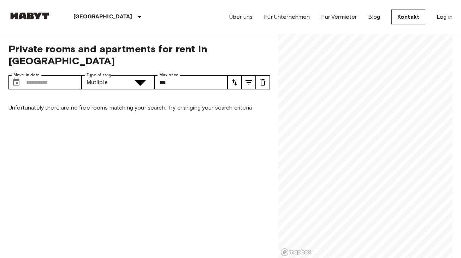
type input "**********"
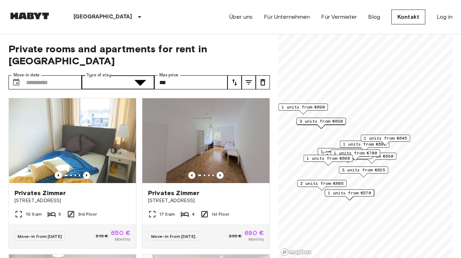
drag, startPoint x: 187, startPoint y: 73, endPoint x: 171, endPoint y: 68, distance: 17.2
drag, startPoint x: 170, startPoint y: 68, endPoint x: 151, endPoint y: 69, distance: 19.4
click at [150, 75] on div "Move-in date ​ Move-in date Type of stay ​ Share Type Max price *** Max price" at bounding box center [117, 82] width 219 height 14
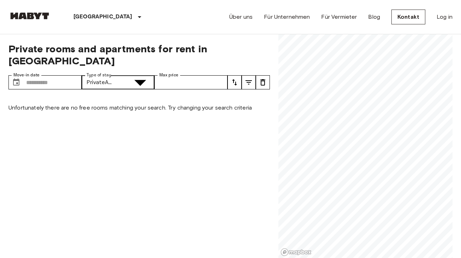
type input "**********"
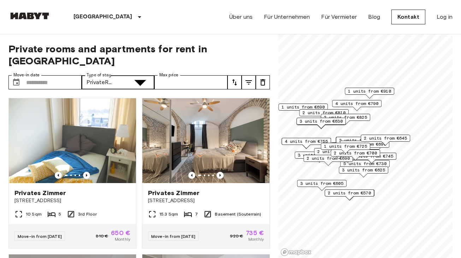
type input "**********"
click at [241, 75] on button "tune" at bounding box center [234, 82] width 14 height 14
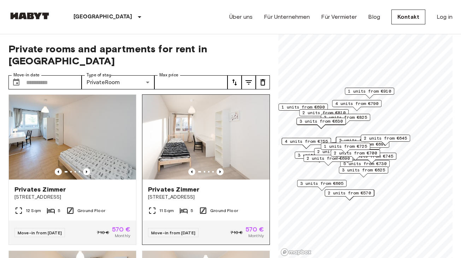
scroll to position [7, 0]
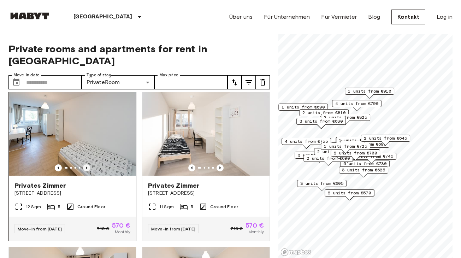
click at [87, 164] on icon "Previous image" at bounding box center [86, 167] width 7 height 7
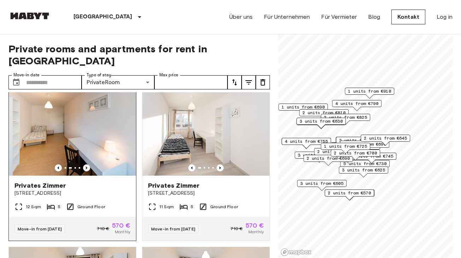
click at [88, 164] on icon "Previous image" at bounding box center [86, 167] width 7 height 7
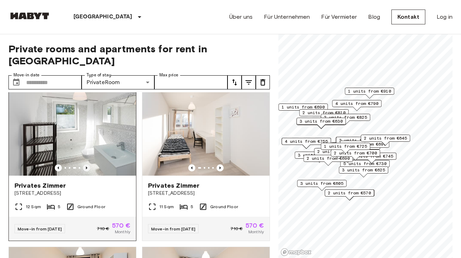
click at [88, 164] on icon "Previous image" at bounding box center [86, 167] width 7 height 7
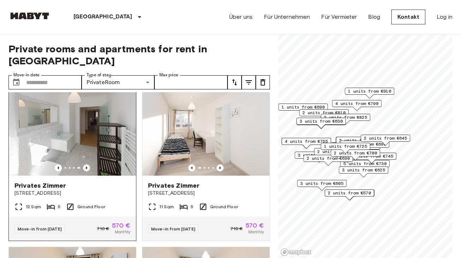
click at [89, 164] on icon "Previous image" at bounding box center [86, 167] width 7 height 7
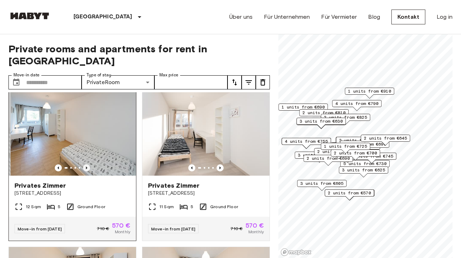
click at [90, 164] on icon "Previous image" at bounding box center [86, 167] width 7 height 7
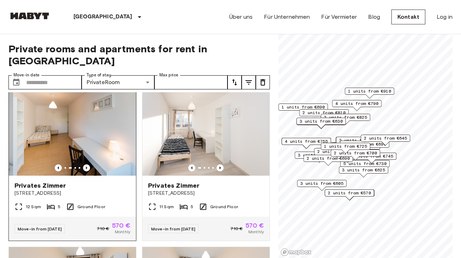
click at [90, 164] on div at bounding box center [72, 167] width 127 height 7
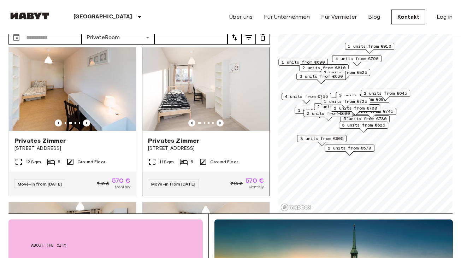
scroll to position [45, 0]
click at [221, 119] on icon "Previous image" at bounding box center [219, 122] width 7 height 7
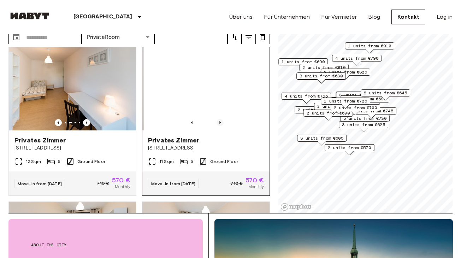
click at [221, 119] on icon "Previous image" at bounding box center [219, 122] width 7 height 7
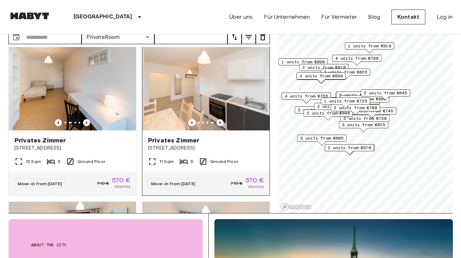
click at [221, 119] on icon "Previous image" at bounding box center [219, 122] width 7 height 7
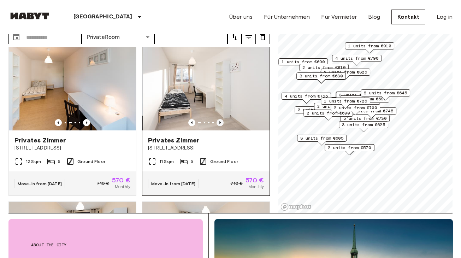
click at [221, 119] on icon "Previous image" at bounding box center [219, 122] width 7 height 7
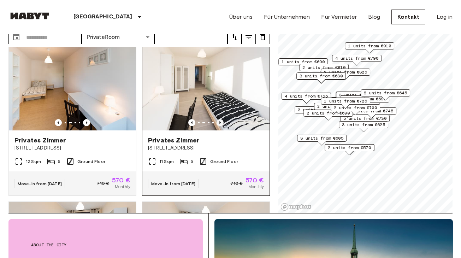
click at [221, 119] on icon "Previous image" at bounding box center [219, 122] width 7 height 7
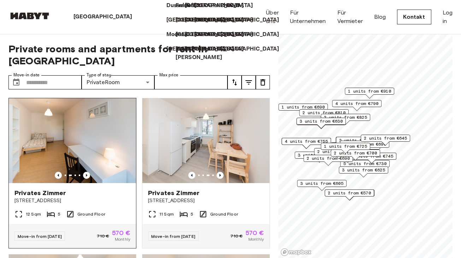
scroll to position [0, 0]
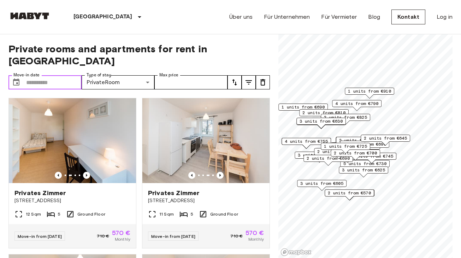
click at [60, 75] on input "Move-in date" at bounding box center [53, 82] width 55 height 14
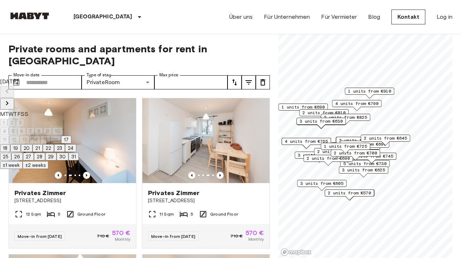
click at [48, 169] on button "±2 weeks" at bounding box center [36, 165] width 26 height 8
click at [71, 143] on button "17" at bounding box center [66, 140] width 10 height 8
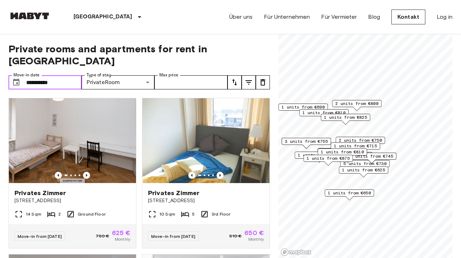
type input "**********"
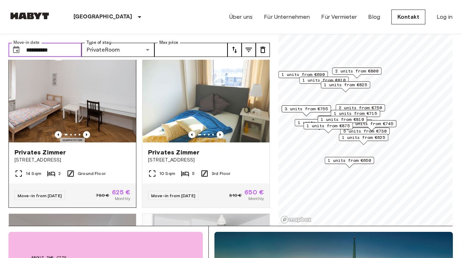
scroll to position [11, 0]
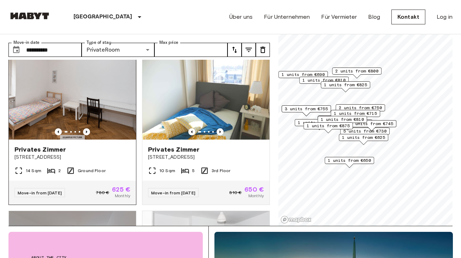
drag, startPoint x: 76, startPoint y: 144, endPoint x: 25, endPoint y: 138, distance: 50.8
click at [37, 154] on span "Deisenhofener Straße 4" at bounding box center [72, 157] width 116 height 7
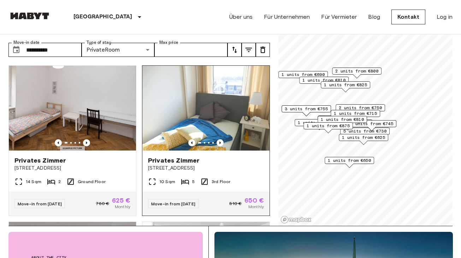
scroll to position [8, 0]
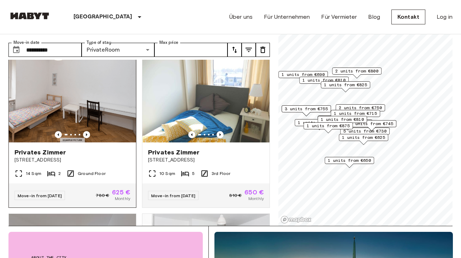
click at [119, 189] on span "625 €" at bounding box center [121, 192] width 18 height 6
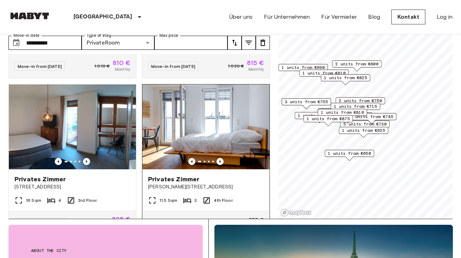
scroll to position [2471, 0]
click at [219, 157] on icon "Previous image" at bounding box center [219, 160] width 7 height 7
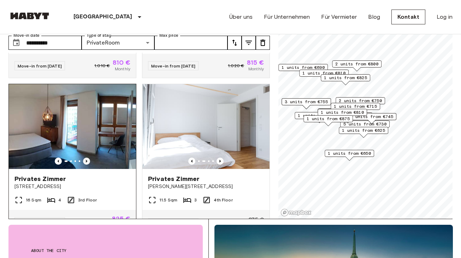
click at [85, 157] on icon "Previous image" at bounding box center [86, 160] width 7 height 7
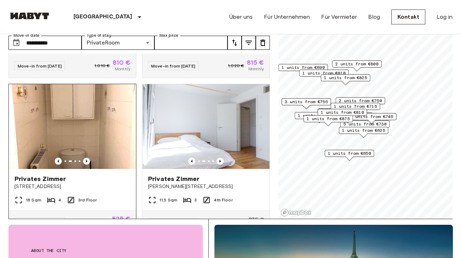
click at [85, 157] on icon "Previous image" at bounding box center [86, 160] width 7 height 7
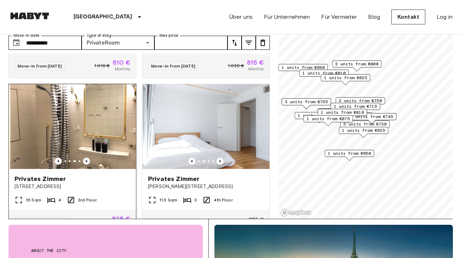
click at [85, 157] on icon "Previous image" at bounding box center [86, 160] width 7 height 7
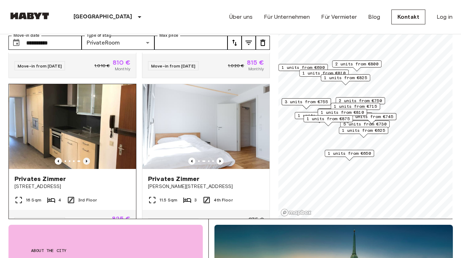
click at [86, 157] on icon "Previous image" at bounding box center [86, 160] width 7 height 7
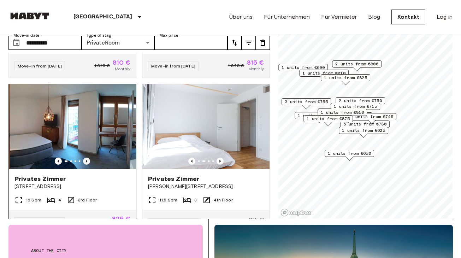
click at [87, 157] on icon "Previous image" at bounding box center [86, 160] width 7 height 7
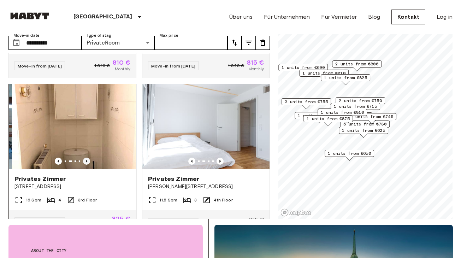
click at [88, 157] on icon "Previous image" at bounding box center [86, 160] width 7 height 7
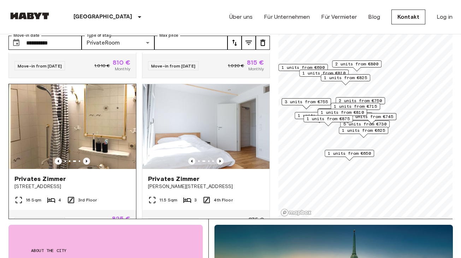
click at [88, 157] on icon "Previous image" at bounding box center [86, 160] width 7 height 7
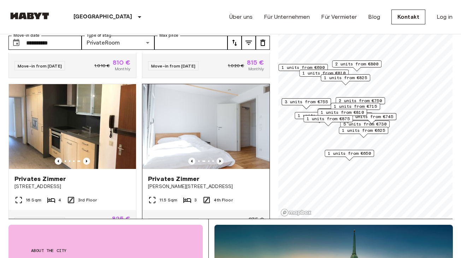
click at [221, 160] on icon "Previous image" at bounding box center [219, 161] width 1 height 3
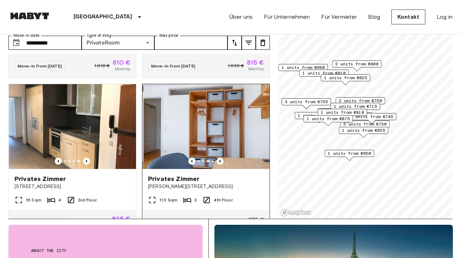
click at [221, 157] on icon "Previous image" at bounding box center [219, 160] width 7 height 7
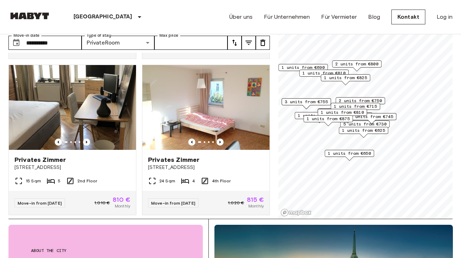
scroll to position [2329, 0]
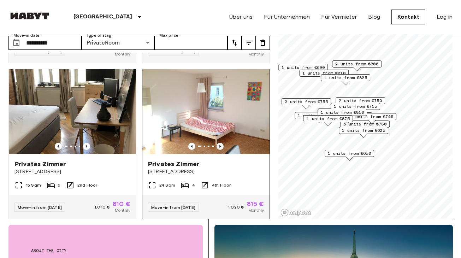
click at [220, 145] on icon "Previous image" at bounding box center [219, 146] width 1 height 3
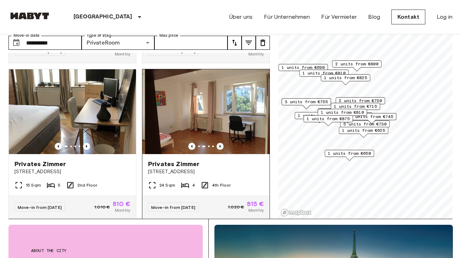
click at [220, 145] on icon "Previous image" at bounding box center [219, 146] width 1 height 3
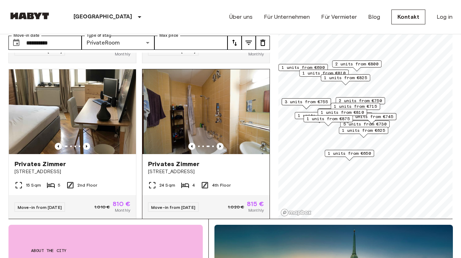
click at [220, 143] on icon "Previous image" at bounding box center [219, 146] width 7 height 7
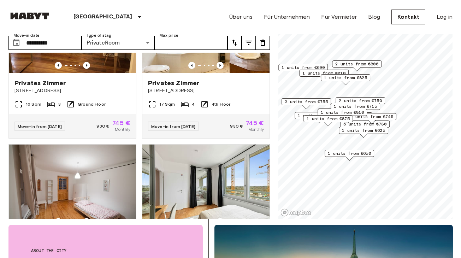
scroll to position [1173, 0]
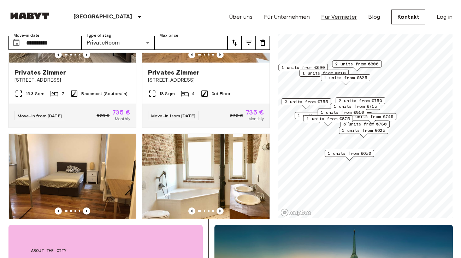
click at [340, 14] on link "Für Vermieter" at bounding box center [339, 17] width 36 height 8
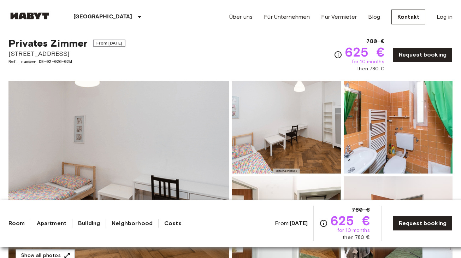
drag, startPoint x: 83, startPoint y: 54, endPoint x: 7, endPoint y: 52, distance: 75.6
copy span "[STREET_ADDRESS]"
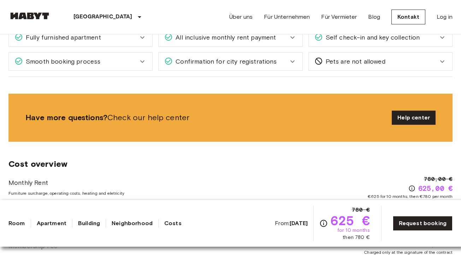
scroll to position [478, 0]
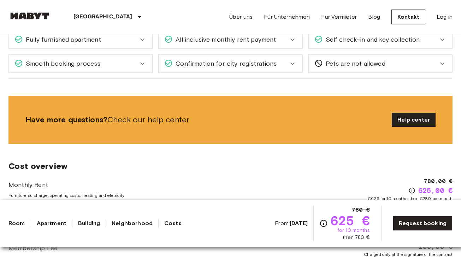
click at [142, 44] on div "Fully furnished apartment" at bounding box center [80, 40] width 143 height 18
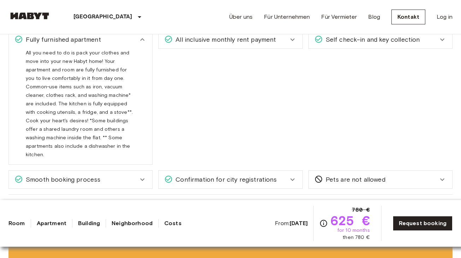
click at [408, 37] on span "Self check-in and key collection" at bounding box center [371, 39] width 97 height 9
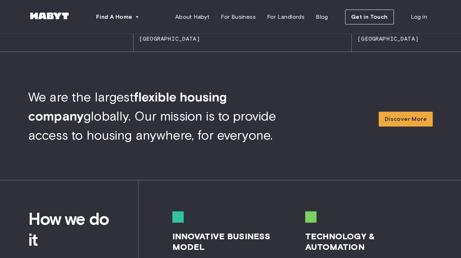
scroll to position [708, 0]
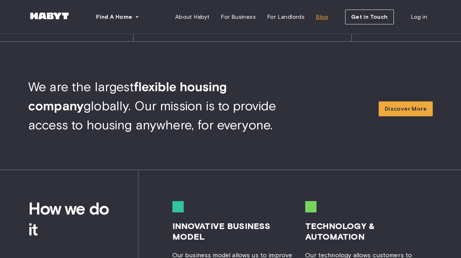
click at [310, 19] on link "Blog" at bounding box center [322, 17] width 24 height 14
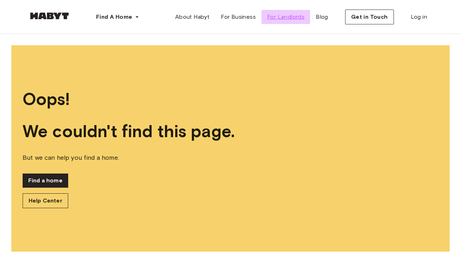
click at [287, 16] on span "For Landlords" at bounding box center [285, 17] width 37 height 8
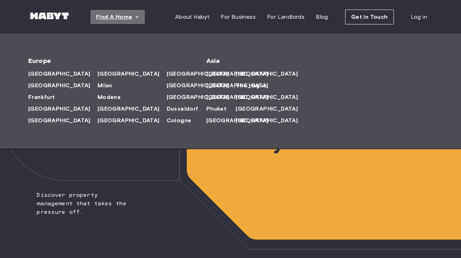
click at [132, 16] on span "Find A Home" at bounding box center [114, 17] width 36 height 8
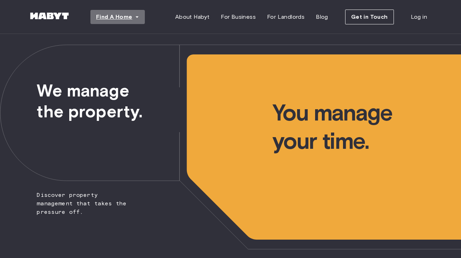
click at [132, 16] on span "Find A Home" at bounding box center [114, 17] width 36 height 8
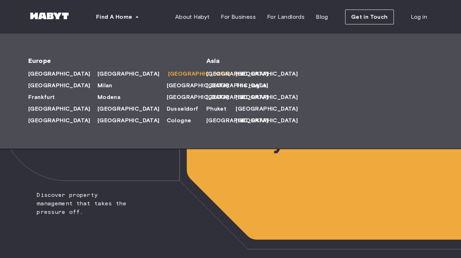
click at [168, 72] on span "Munich" at bounding box center [199, 74] width 62 height 8
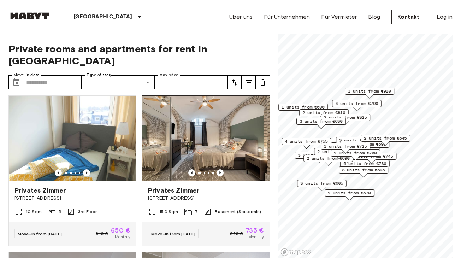
scroll to position [29, 0]
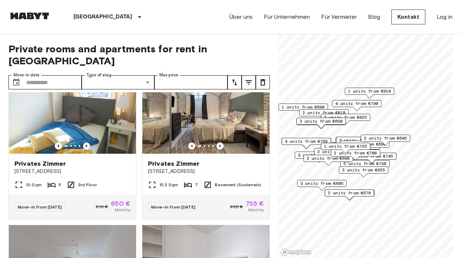
click at [69, 63] on div "Private rooms and apartments for rent in [GEOGRAPHIC_DATA] Move-in date ​ Move-…" at bounding box center [138, 146] width 261 height 224
click at [66, 75] on input "Move-in date" at bounding box center [53, 82] width 55 height 14
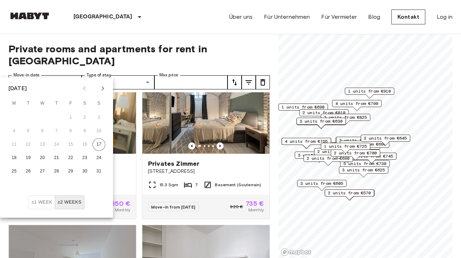
click at [102, 88] on icon "Next month" at bounding box center [102, 88] width 8 height 8
click at [16, 118] on button "1" at bounding box center [14, 117] width 13 height 13
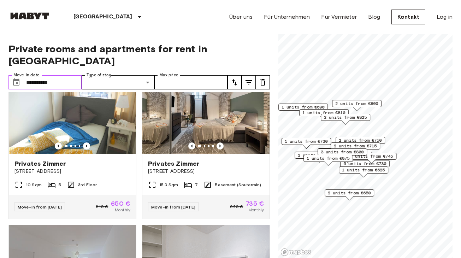
type input "**********"
click at [133, 53] on span "Private rooms and apartments for rent in [GEOGRAPHIC_DATA]" at bounding box center [138, 55] width 261 height 24
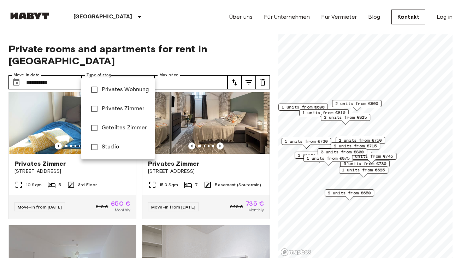
click at [126, 70] on div at bounding box center [230, 129] width 461 height 258
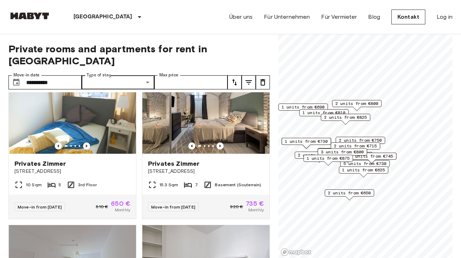
click at [139, 43] on span "Private rooms and apartments for rent in [GEOGRAPHIC_DATA]" at bounding box center [138, 55] width 261 height 24
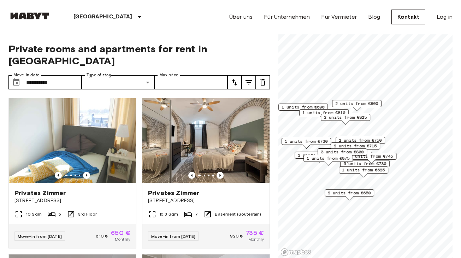
click at [245, 78] on icon "tune" at bounding box center [248, 82] width 8 height 8
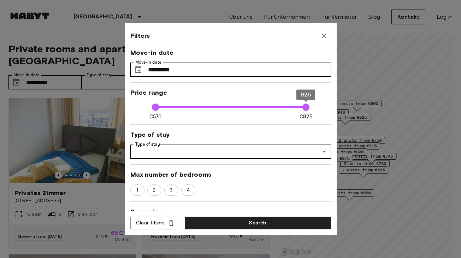
type input "***"
click at [319, 35] on icon "button" at bounding box center [323, 35] width 8 height 8
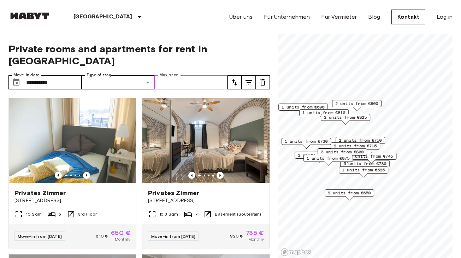
click at [217, 75] on input "Max price" at bounding box center [190, 82] width 73 height 14
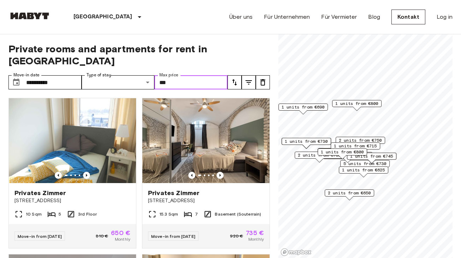
type input "***"
click at [217, 53] on span "Private rooms and apartments for rent in [GEOGRAPHIC_DATA]" at bounding box center [138, 55] width 261 height 24
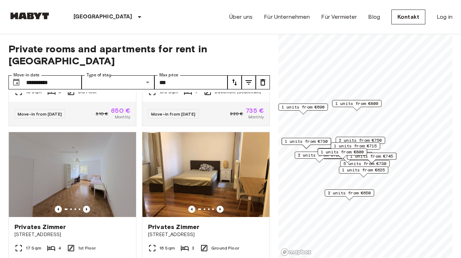
scroll to position [30, 0]
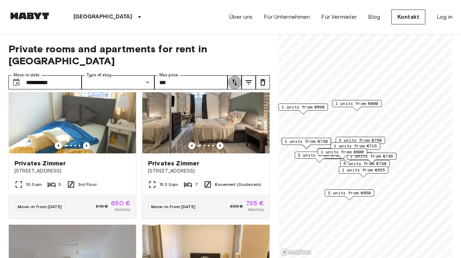
click at [233, 78] on icon "tune" at bounding box center [234, 82] width 8 height 8
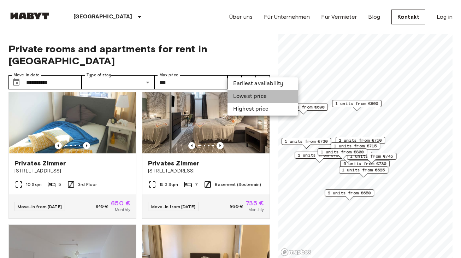
click at [241, 96] on li "Lowest price" at bounding box center [262, 96] width 71 height 13
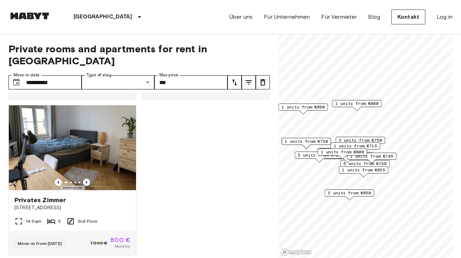
scroll to position [2800, 0]
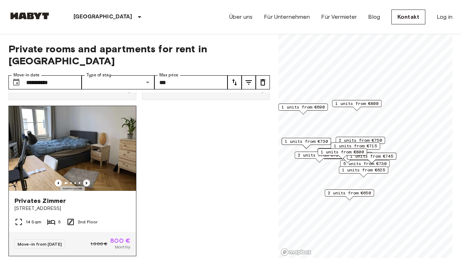
click at [86, 181] on icon "Previous image" at bounding box center [86, 182] width 1 height 3
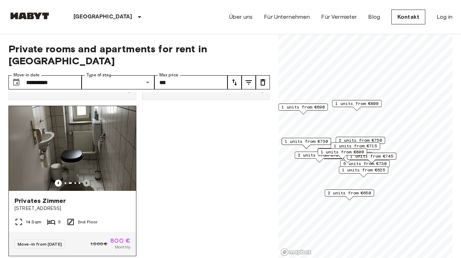
click at [87, 179] on icon "Previous image" at bounding box center [86, 182] width 7 height 7
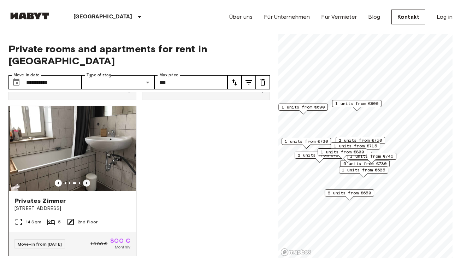
click at [87, 179] on icon "Previous image" at bounding box center [86, 182] width 7 height 7
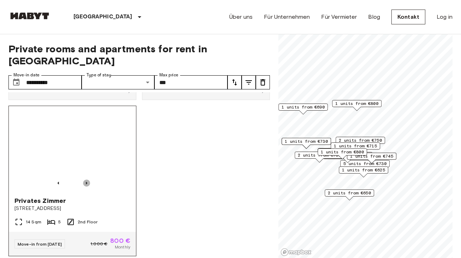
click at [87, 181] on icon "Previous image" at bounding box center [86, 182] width 1 height 3
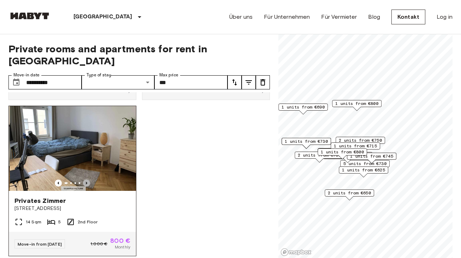
click at [88, 179] on icon "Previous image" at bounding box center [86, 182] width 7 height 7
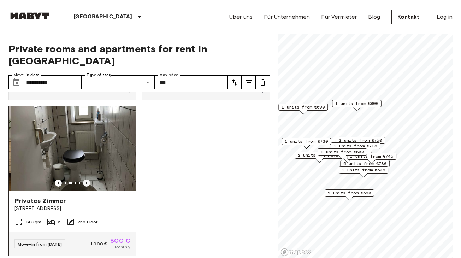
click at [88, 179] on icon "Previous image" at bounding box center [86, 182] width 7 height 7
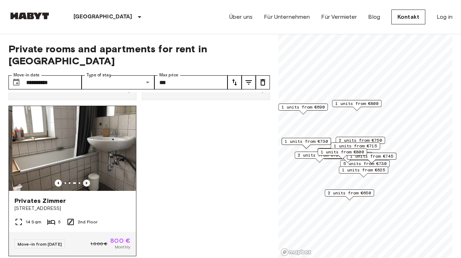
click at [89, 179] on icon "Previous image" at bounding box center [86, 182] width 7 height 7
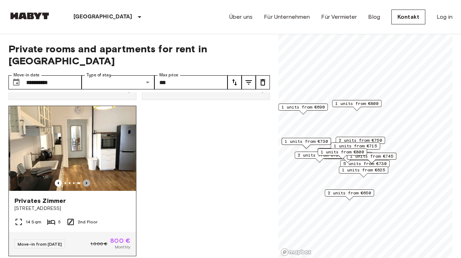
click at [89, 179] on icon "Previous image" at bounding box center [86, 182] width 7 height 7
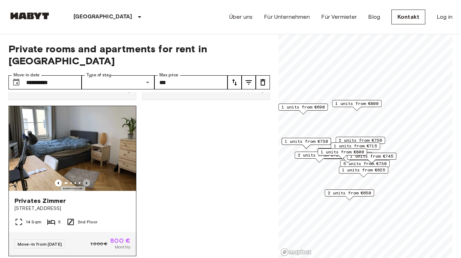
click at [88, 179] on icon "Previous image" at bounding box center [86, 182] width 7 height 7
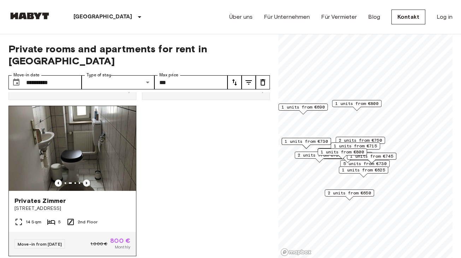
click at [84, 179] on icon "Previous image" at bounding box center [86, 182] width 7 height 7
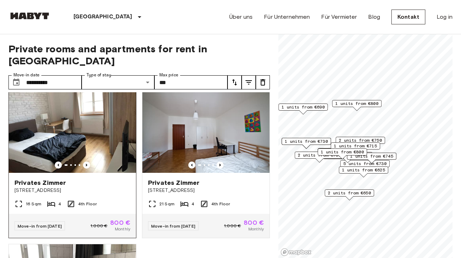
scroll to position [2662, 0]
click at [88, 162] on icon "Previous image" at bounding box center [86, 165] width 7 height 7
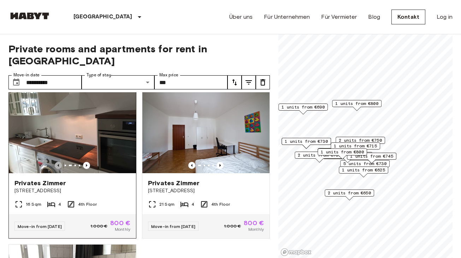
click at [57, 162] on icon "Previous image" at bounding box center [58, 165] width 7 height 7
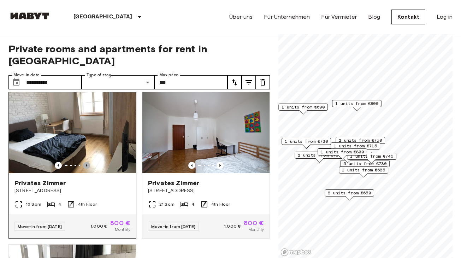
click at [87, 162] on icon "Previous image" at bounding box center [86, 165] width 7 height 7
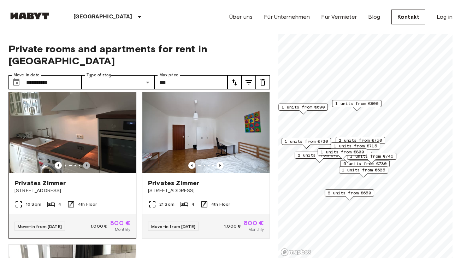
click at [87, 162] on icon "Previous image" at bounding box center [86, 165] width 7 height 7
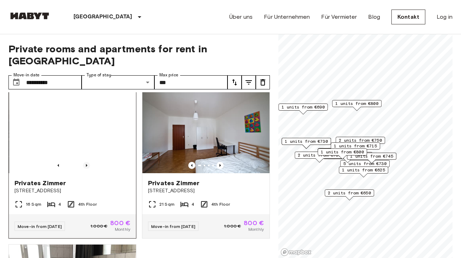
click at [88, 162] on icon "Previous image" at bounding box center [86, 165] width 7 height 7
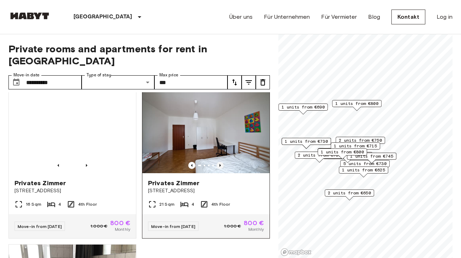
click at [222, 162] on icon "Previous image" at bounding box center [219, 165] width 7 height 7
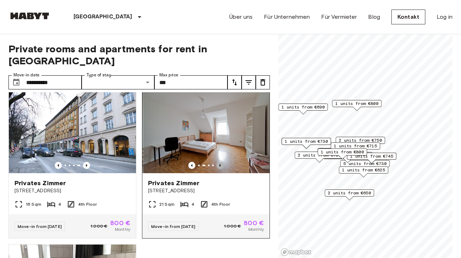
click at [222, 162] on icon "Previous image" at bounding box center [219, 165] width 7 height 7
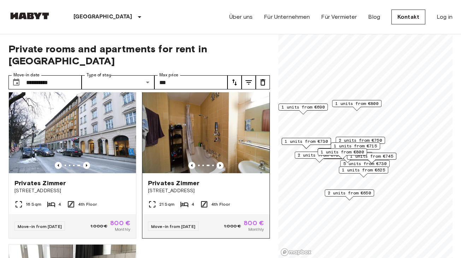
click at [183, 162] on div at bounding box center [205, 165] width 127 height 7
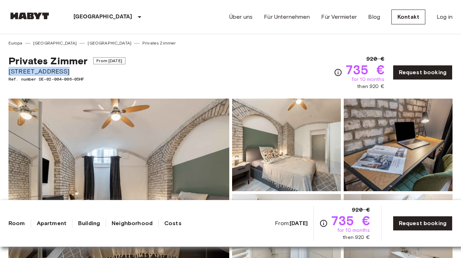
drag, startPoint x: 69, startPoint y: 72, endPoint x: -9, endPoint y: 69, distance: 78.4
click at [67, 67] on span "[STREET_ADDRESS]" at bounding box center [66, 71] width 117 height 9
drag, startPoint x: 67, startPoint y: 70, endPoint x: 6, endPoint y: 56, distance: 62.7
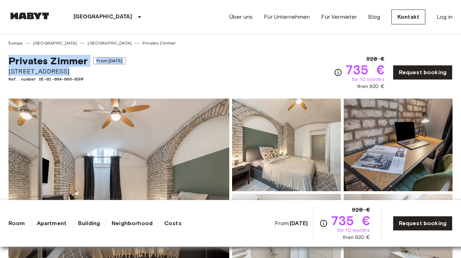
copy div "Privates [PERSON_NAME] From [DATE] [STREET_ADDRESS]"
